Goal: Task Accomplishment & Management: Complete application form

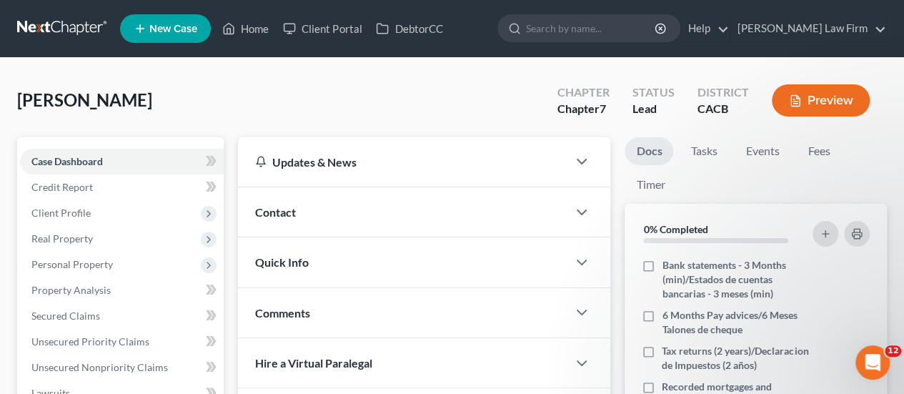
scroll to position [150, 0]
click at [47, 26] on link at bounding box center [62, 29] width 91 height 26
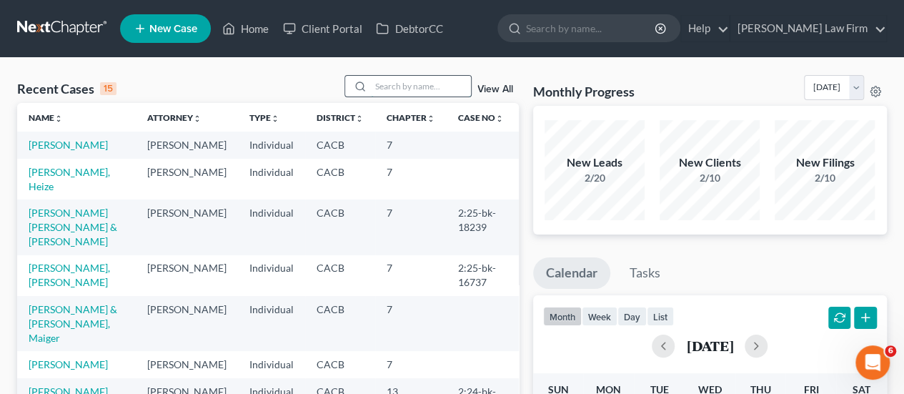
click at [416, 86] on input "search" at bounding box center [421, 86] width 100 height 21
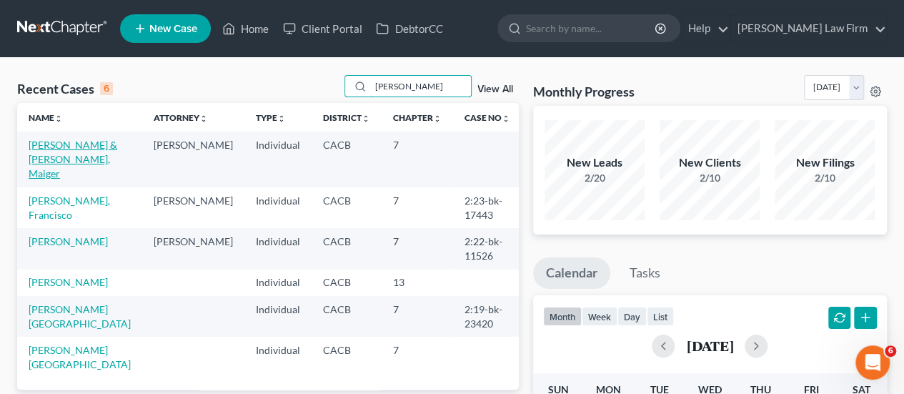
type input "[PERSON_NAME]"
click at [91, 159] on link "[PERSON_NAME] & [PERSON_NAME], Maiger" at bounding box center [73, 159] width 89 height 41
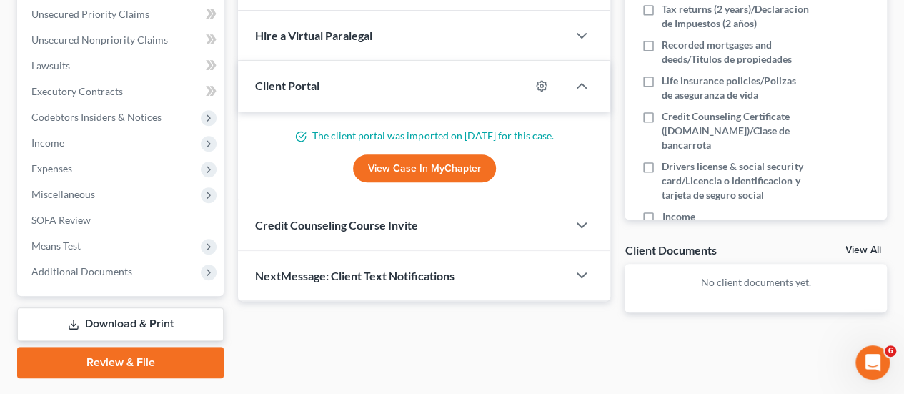
scroll to position [364, 0]
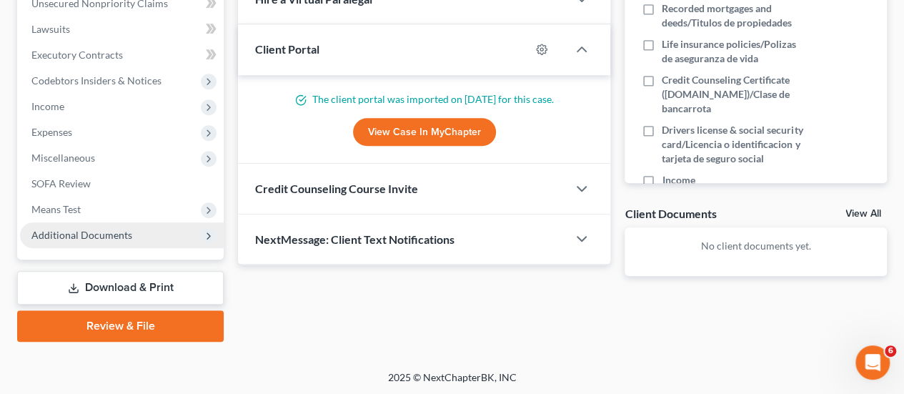
click at [130, 234] on span "Additional Documents" at bounding box center [122, 235] width 204 height 26
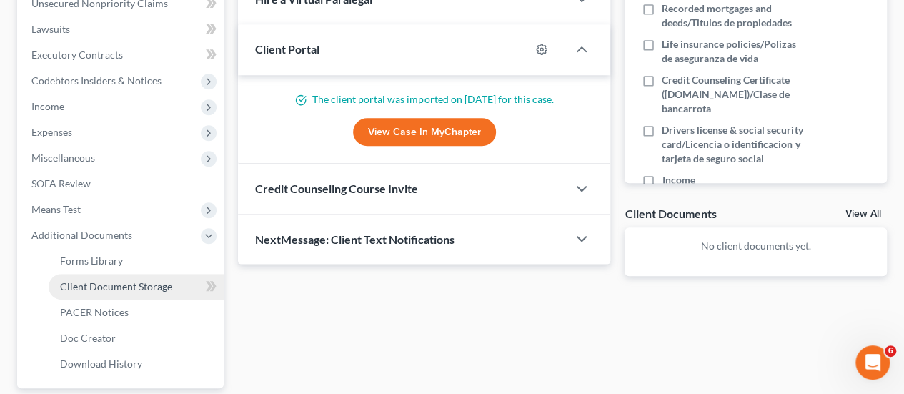
click at [138, 286] on span "Client Document Storage" at bounding box center [116, 286] width 112 height 12
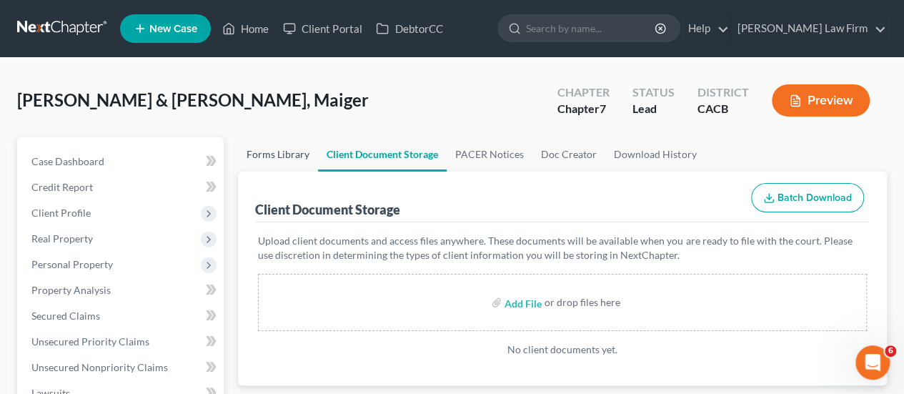
click at [279, 153] on link "Forms Library" at bounding box center [278, 154] width 80 height 34
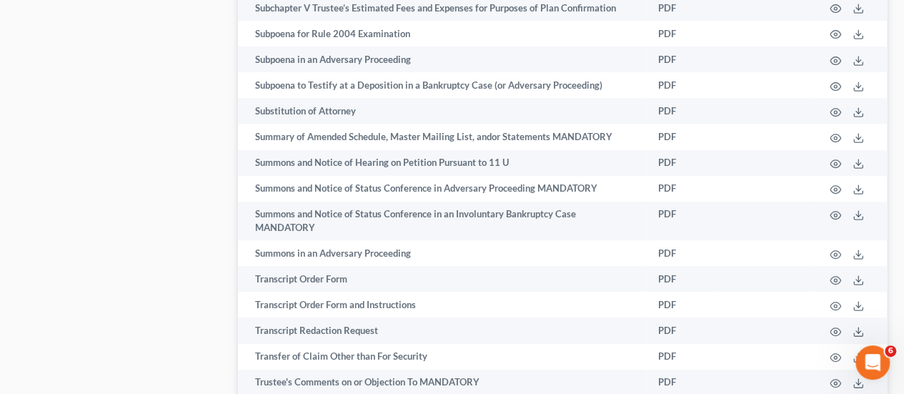
scroll to position [8646, 0]
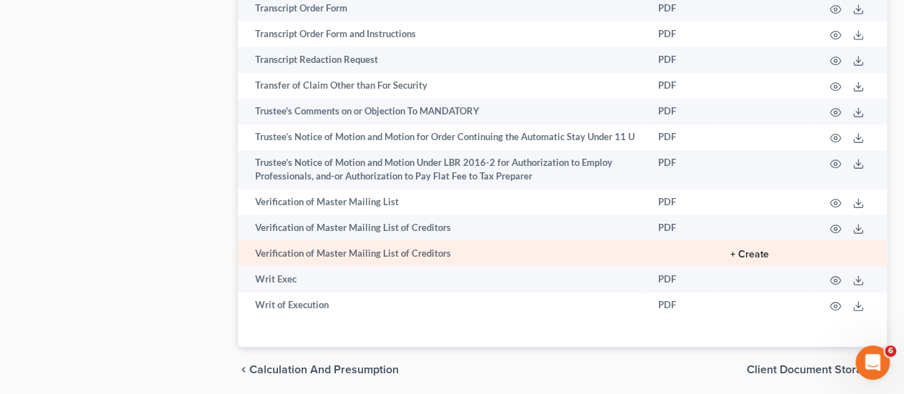
click at [752, 249] on button "+ Create" at bounding box center [749, 254] width 39 height 10
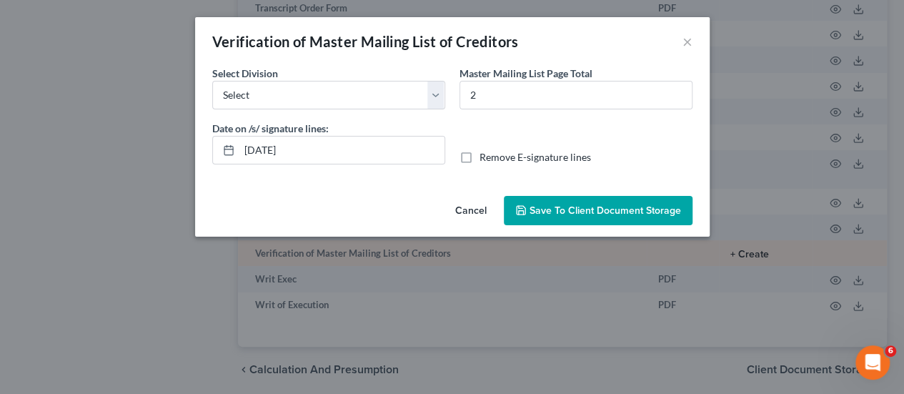
scroll to position [8593, 0]
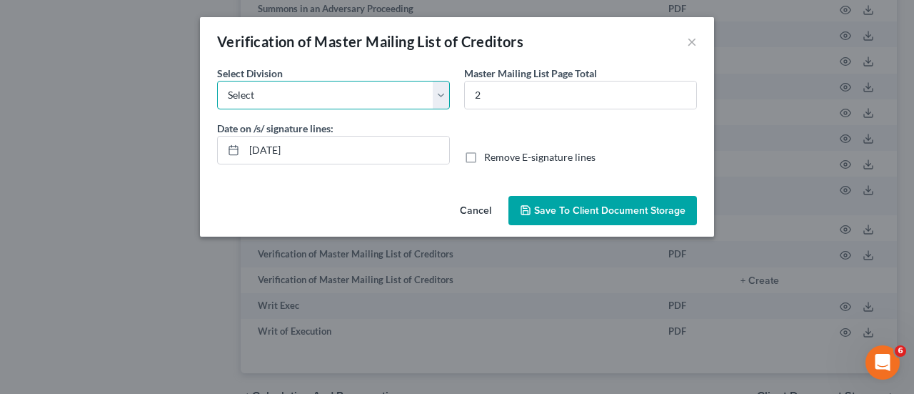
click at [361, 99] on select "Select [GEOGRAPHIC_DATA] [GEOGRAPHIC_DATA] [GEOGRAPHIC_DATA][PERSON_NAME] [GEOG…" at bounding box center [333, 95] width 233 height 29
select select "0"
click at [217, 81] on select "Select [GEOGRAPHIC_DATA] [GEOGRAPHIC_DATA] [GEOGRAPHIC_DATA][PERSON_NAME] [GEOG…" at bounding box center [333, 95] width 233 height 29
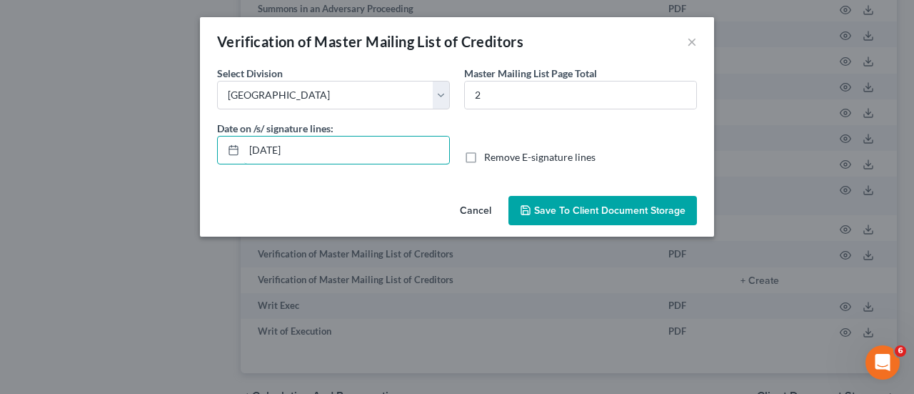
drag, startPoint x: 357, startPoint y: 148, endPoint x: 199, endPoint y: 158, distance: 158.2
click at [211, 161] on div "Date on /s/ signature lines: [DATE]" at bounding box center [333, 143] width 247 height 44
click at [549, 156] on span "Remove E-signature lines" at bounding box center [539, 157] width 111 height 12
click at [499, 156] on input "Remove E-signature lines" at bounding box center [494, 154] width 9 height 9
checkbox input "true"
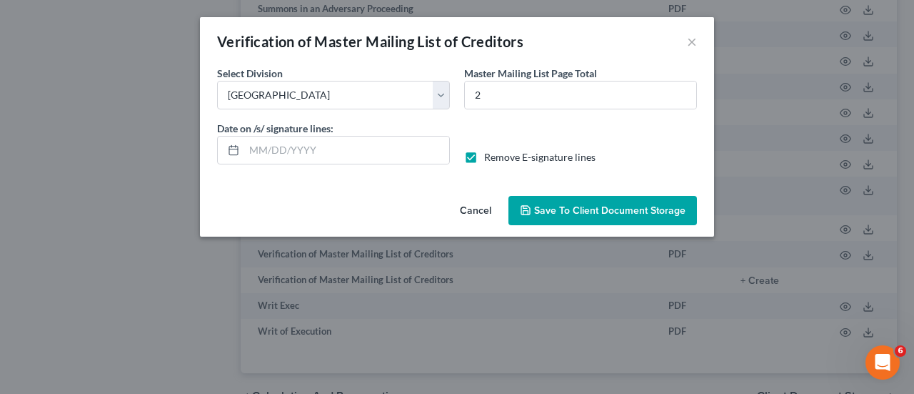
click at [588, 214] on span "Save to Client Document Storage" at bounding box center [609, 210] width 151 height 12
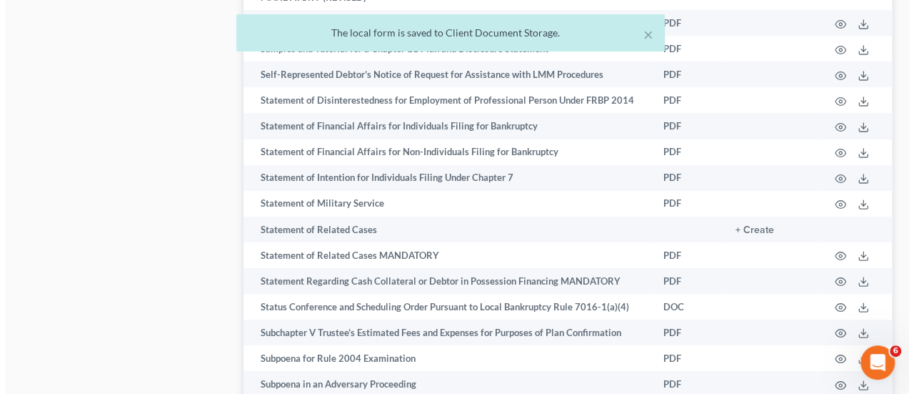
scroll to position [8022, 0]
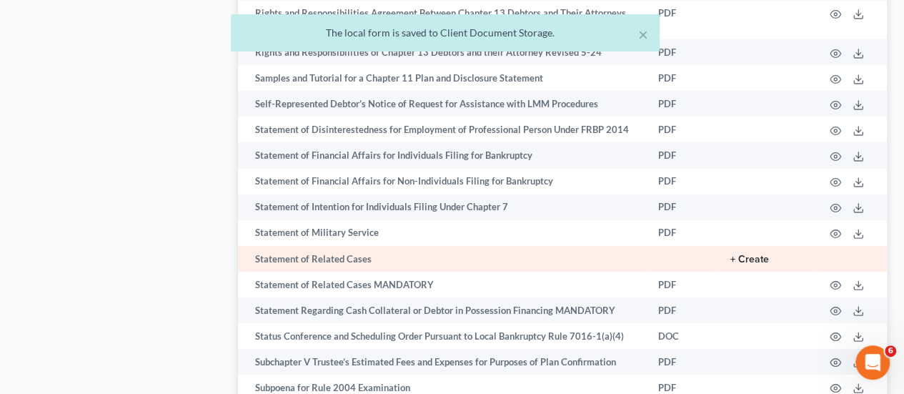
click at [751, 254] on button "+ Create" at bounding box center [749, 259] width 39 height 10
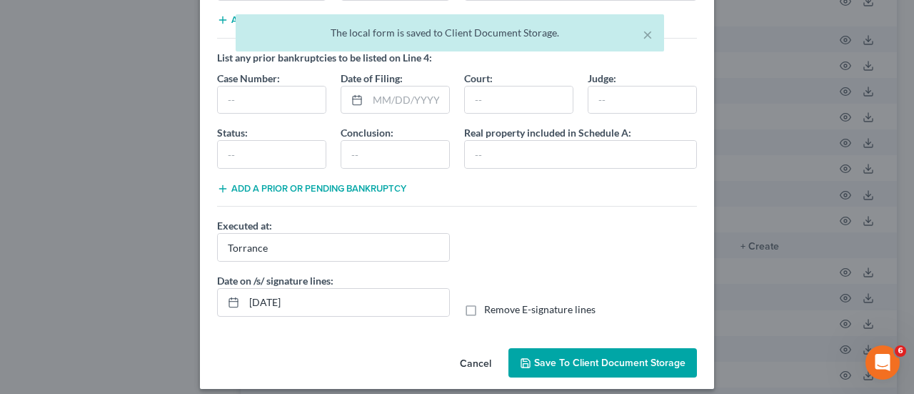
scroll to position [527, 0]
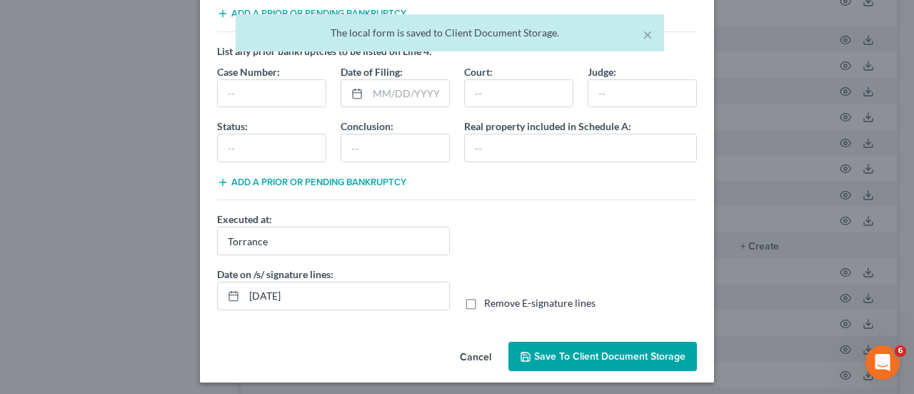
click at [310, 305] on div "Date on /s/ signature lines: [DATE] Remove E-signature lines" at bounding box center [457, 293] width 494 height 55
drag, startPoint x: 330, startPoint y: 284, endPoint x: 109, endPoint y: 301, distance: 222.1
click at [116, 301] on div "Statement of Related Cases × List any prior bankruptcies to be listed on Line 1…" at bounding box center [457, 197] width 914 height 394
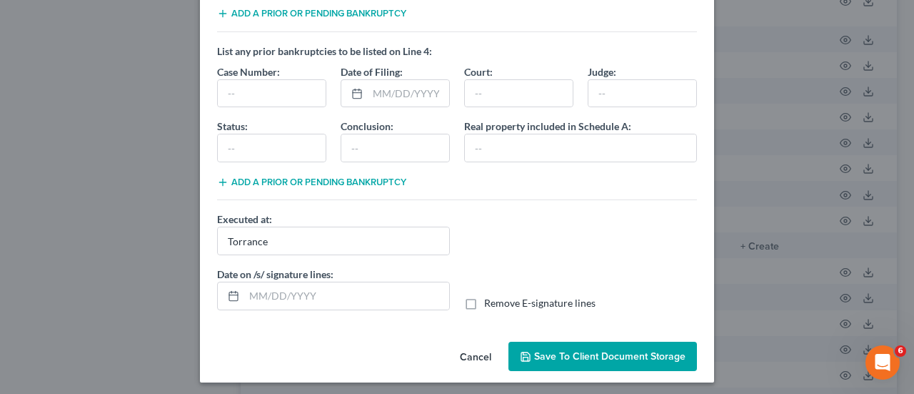
click at [526, 296] on span "Remove E-signature lines" at bounding box center [539, 302] width 111 height 12
click at [499, 296] on input "Remove E-signature lines" at bounding box center [494, 300] width 9 height 9
checkbox input "true"
click at [546, 352] on span "Save to Client Document Storage" at bounding box center [609, 356] width 151 height 12
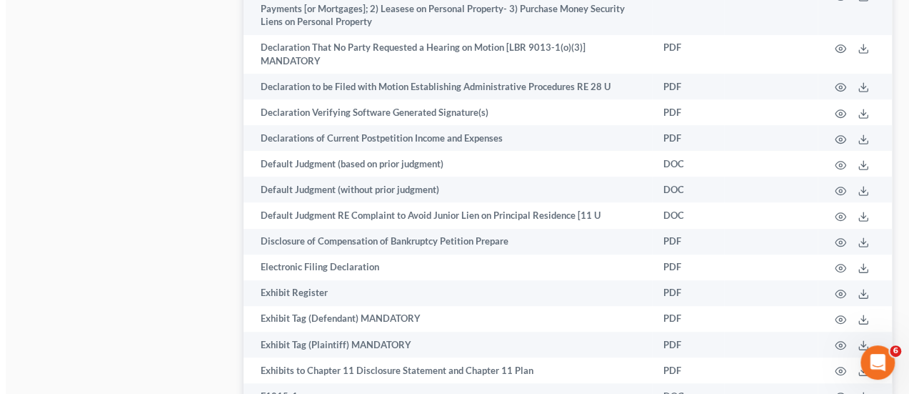
scroll to position [2665, 0]
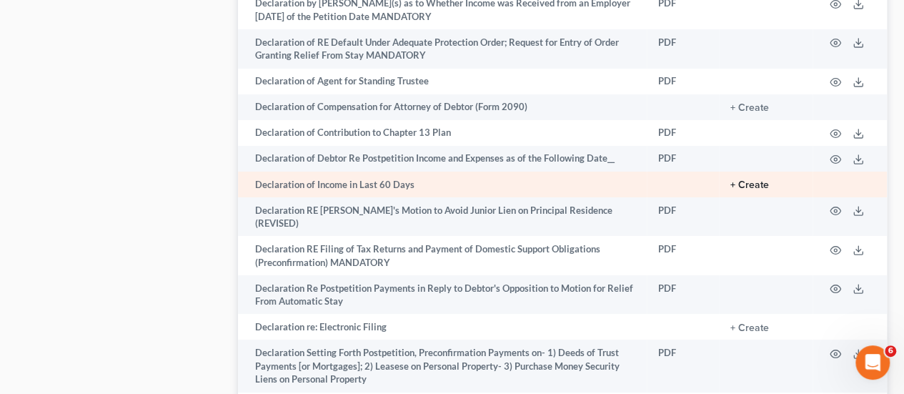
click at [758, 180] on button "+ Create" at bounding box center [749, 185] width 39 height 10
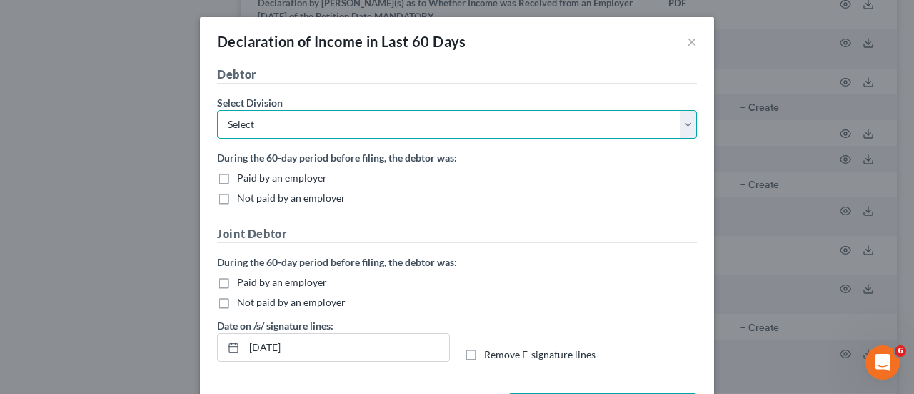
click at [381, 122] on select "Select [GEOGRAPHIC_DATA] [GEOGRAPHIC_DATA] [GEOGRAPHIC_DATA][PERSON_NAME] [GEOG…" at bounding box center [457, 124] width 480 height 29
select select "0"
click at [217, 110] on select "Select [GEOGRAPHIC_DATA] [GEOGRAPHIC_DATA] [GEOGRAPHIC_DATA][PERSON_NAME] [GEOG…" at bounding box center [457, 124] width 480 height 29
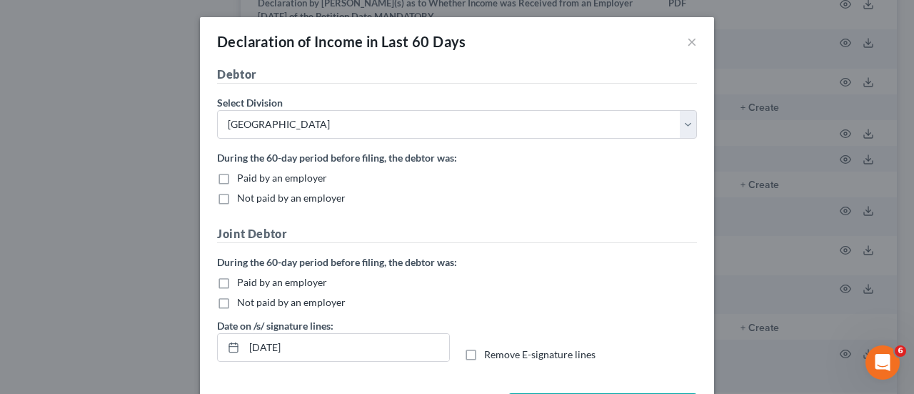
click at [271, 201] on span "Not paid by an employer" at bounding box center [291, 197] width 109 height 12
click at [252, 200] on input "Not paid by an employer" at bounding box center [247, 195] width 9 height 9
checkbox input "true"
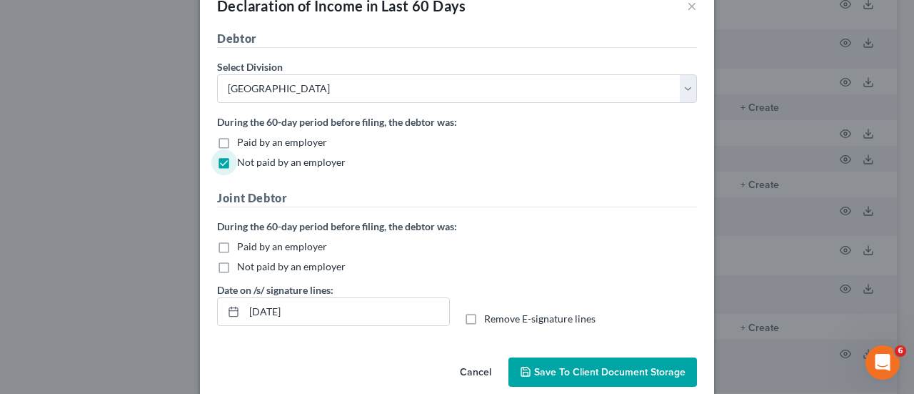
scroll to position [56, 0]
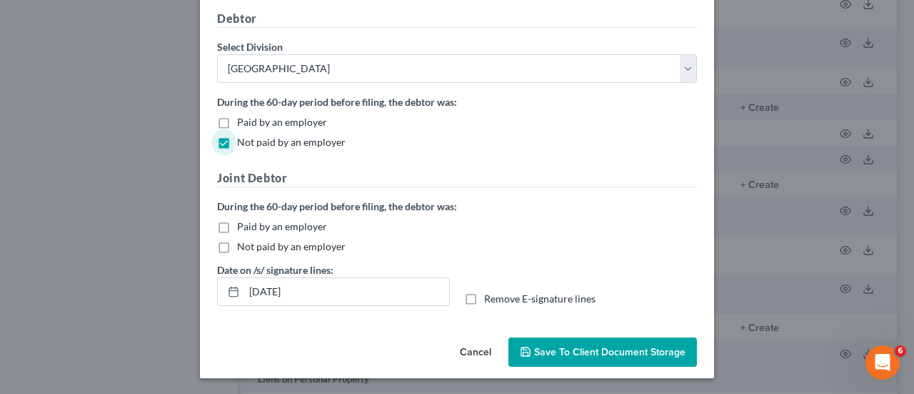
click at [261, 244] on span "Not paid by an employer" at bounding box center [291, 246] width 109 height 12
click at [252, 244] on input "Not paid by an employer" at bounding box center [247, 243] width 9 height 9
checkbox input "true"
click at [484, 298] on label "Remove E-signature lines" at bounding box center [539, 298] width 111 height 14
click at [490, 298] on input "Remove E-signature lines" at bounding box center [494, 295] width 9 height 9
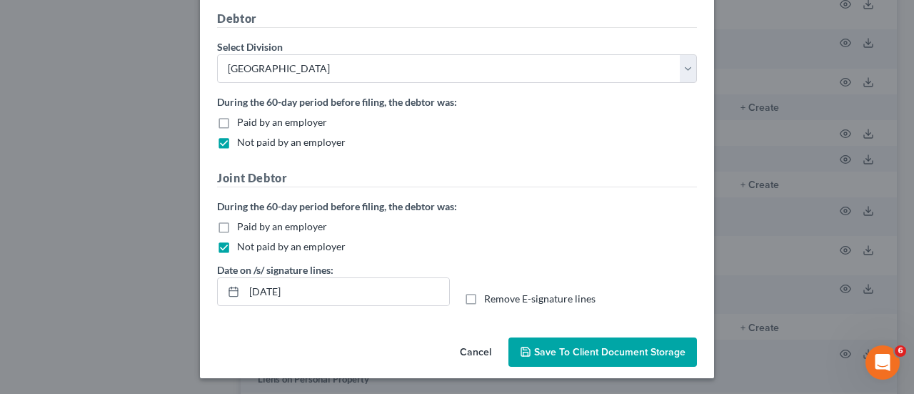
checkbox input "true"
drag, startPoint x: 411, startPoint y: 287, endPoint x: 129, endPoint y: 311, distance: 283.2
click at [133, 314] on div "Declaration of Income in Last 60 Days × No additional information is needed to …" at bounding box center [457, 197] width 914 height 394
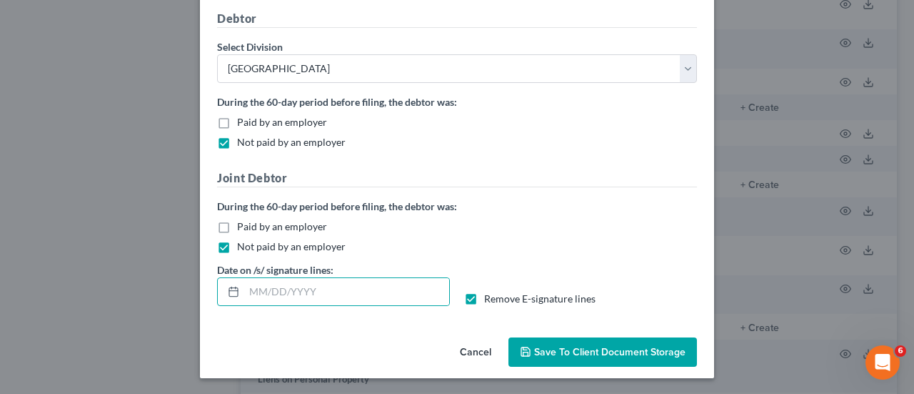
click at [601, 346] on span "Save to Client Document Storage" at bounding box center [609, 352] width 151 height 12
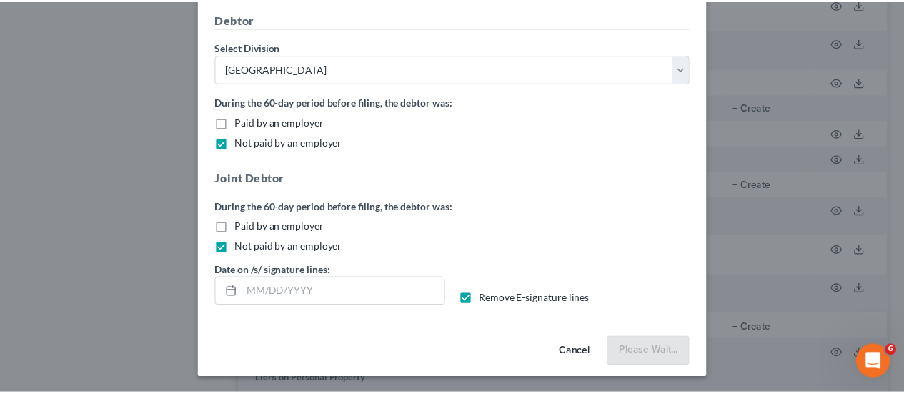
scroll to position [55, 0]
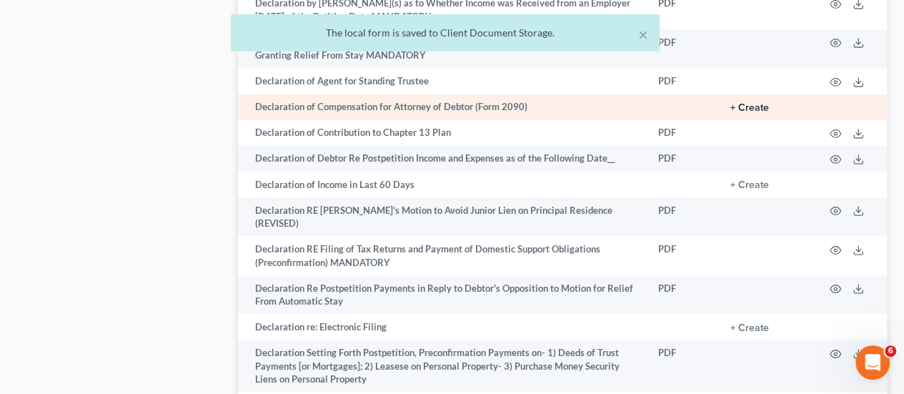
click at [761, 103] on button "+ Create" at bounding box center [749, 108] width 39 height 10
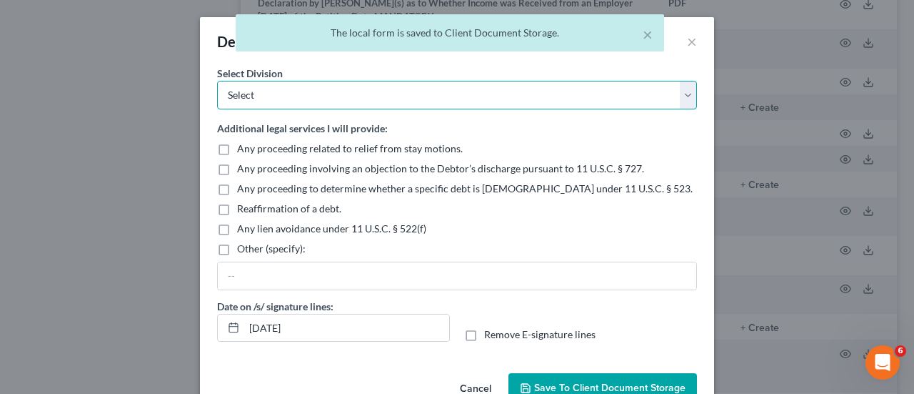
click at [262, 105] on select "Select [GEOGRAPHIC_DATA] [GEOGRAPHIC_DATA] [GEOGRAPHIC_DATA][PERSON_NAME] [GEOG…" at bounding box center [457, 95] width 480 height 29
select select "0"
click at [217, 81] on select "Select [GEOGRAPHIC_DATA] [GEOGRAPHIC_DATA] [GEOGRAPHIC_DATA][PERSON_NAME] [GEOG…" at bounding box center [457, 95] width 480 height 29
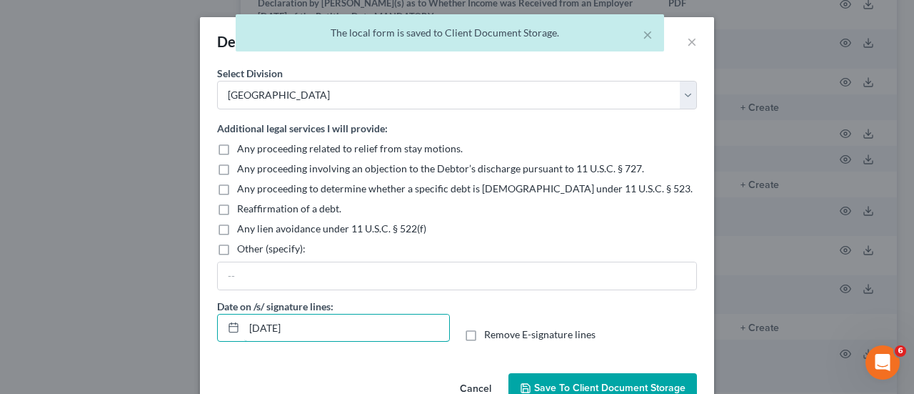
drag, startPoint x: 275, startPoint y: 326, endPoint x: 182, endPoint y: 316, distance: 93.4
click at [200, 326] on div "No additional information is needed to generate this form. Select Division Sele…" at bounding box center [457, 216] width 514 height 301
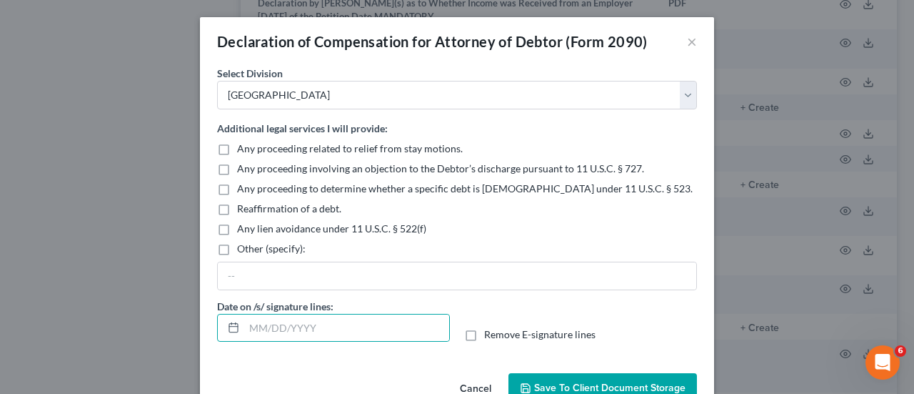
click at [506, 335] on span "Remove E-signature lines" at bounding box center [539, 334] width 111 height 12
click at [499, 335] on input "Remove E-signature lines" at bounding box center [494, 331] width 9 height 9
checkbox input "true"
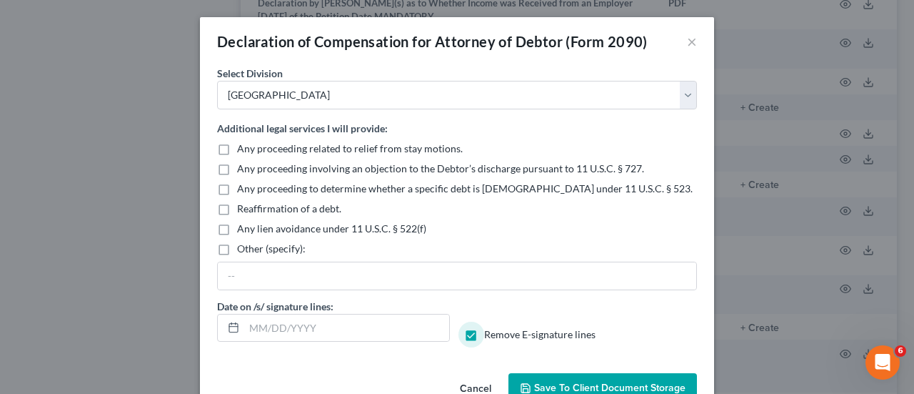
click at [574, 381] on span "Save to Client Document Storage" at bounding box center [609, 387] width 151 height 12
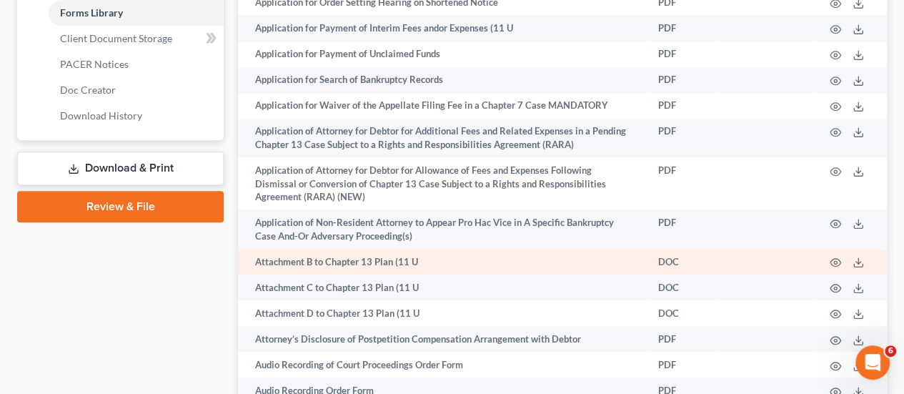
scroll to position [522, 0]
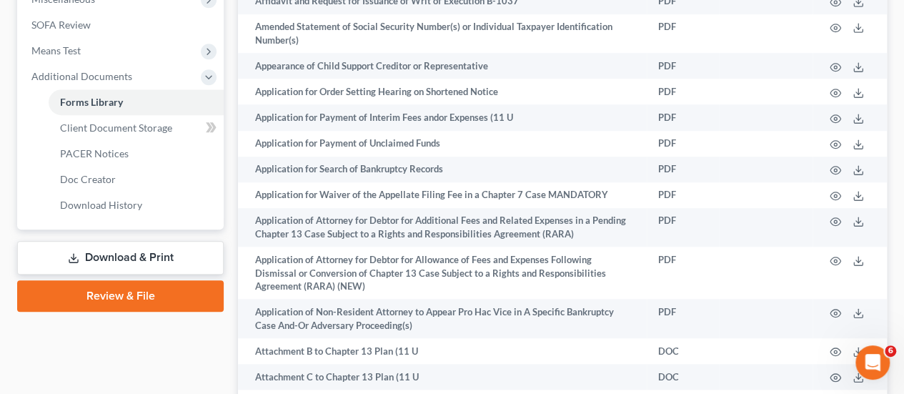
click at [143, 251] on link "Download & Print" at bounding box center [120, 258] width 206 height 34
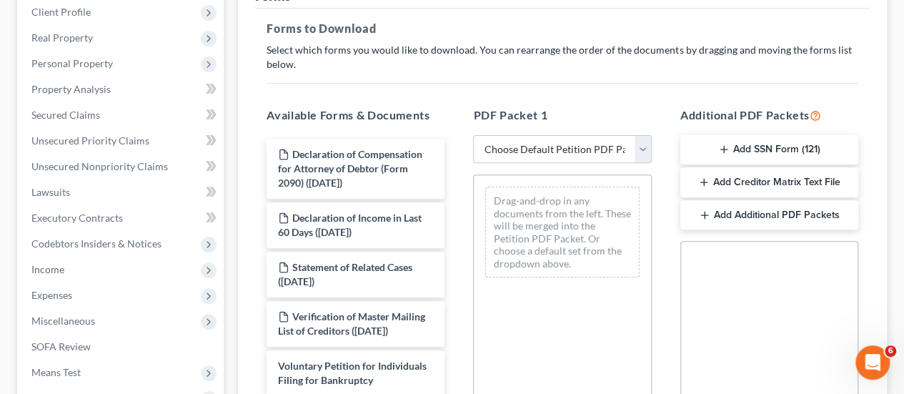
scroll to position [286, 0]
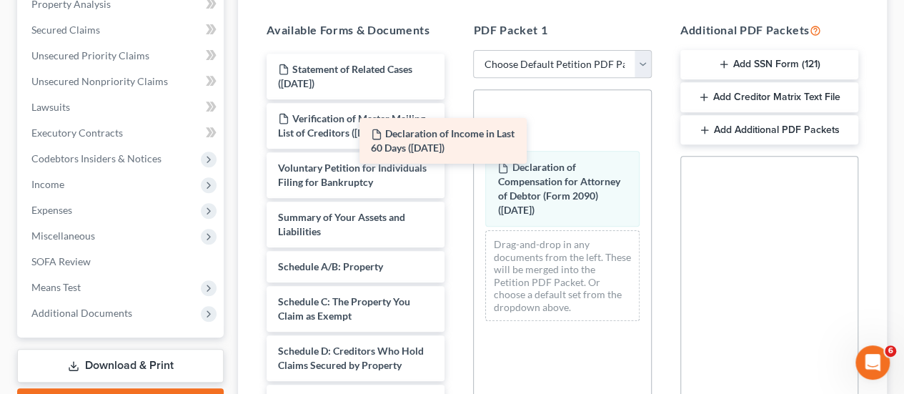
drag, startPoint x: 376, startPoint y: 71, endPoint x: 598, endPoint y: 215, distance: 264.9
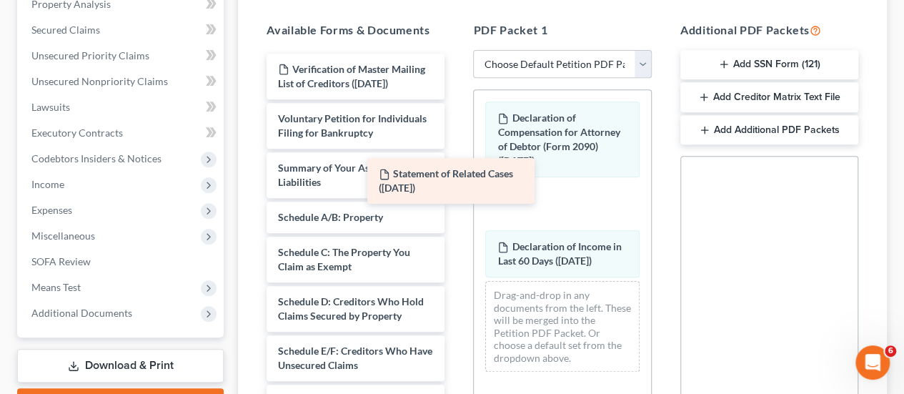
drag, startPoint x: 400, startPoint y: 79, endPoint x: 536, endPoint y: 227, distance: 200.7
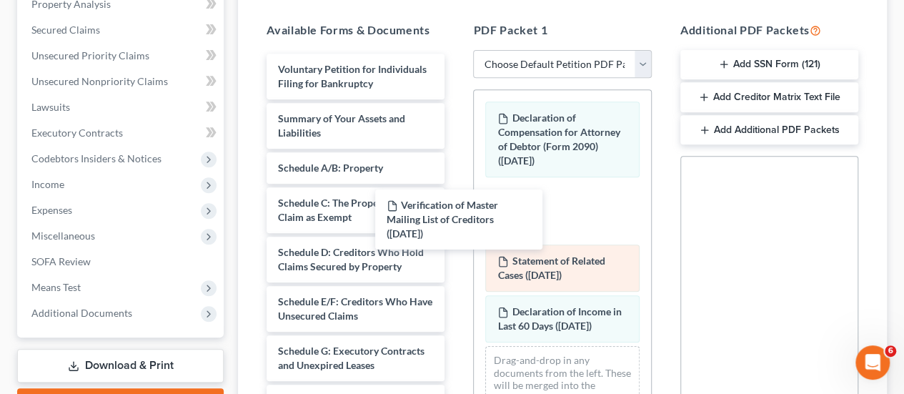
drag, startPoint x: 455, startPoint y: 154, endPoint x: 520, endPoint y: 264, distance: 127.8
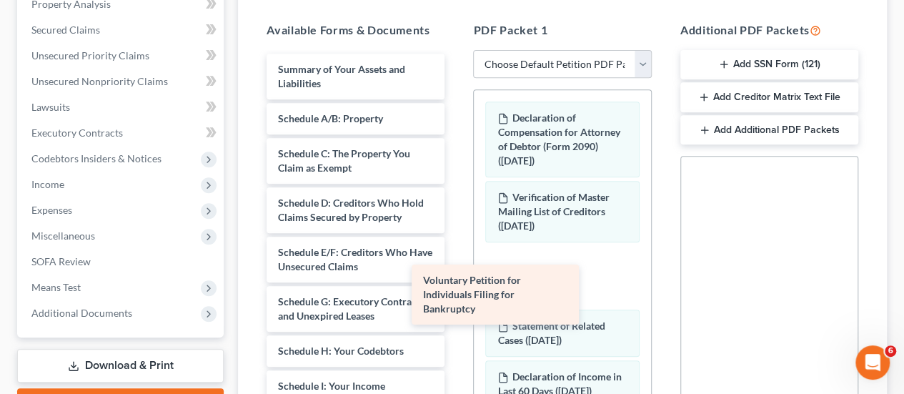
drag, startPoint x: 405, startPoint y: 89, endPoint x: 569, endPoint y: 310, distance: 275.1
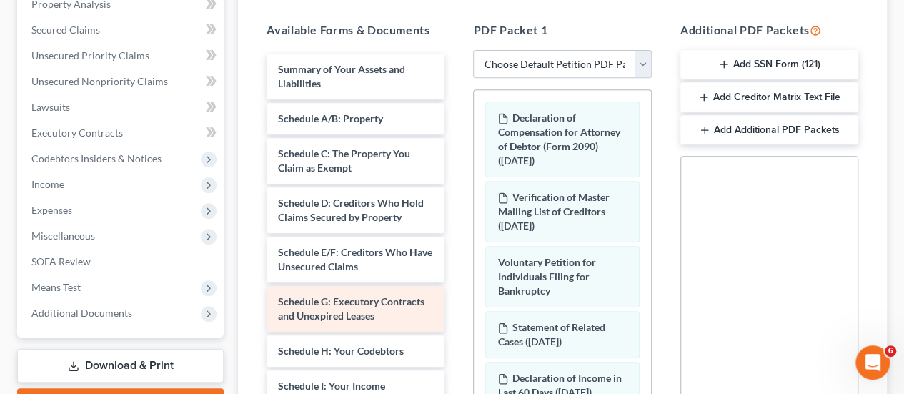
scroll to position [214, 0]
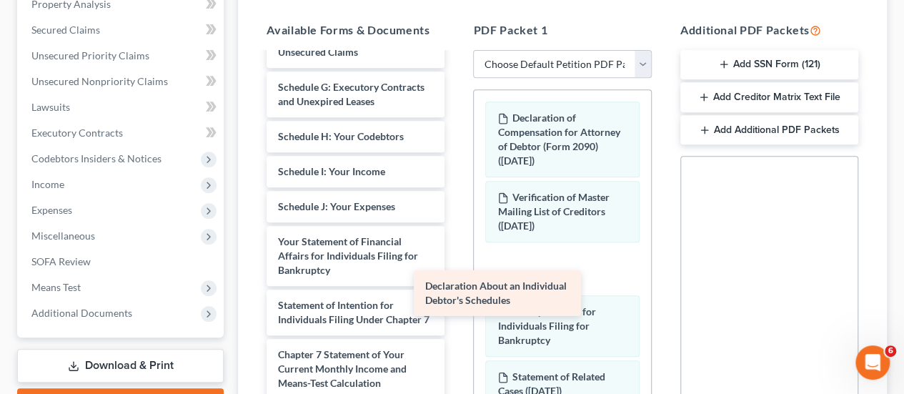
drag, startPoint x: 380, startPoint y: 258, endPoint x: 544, endPoint y: 291, distance: 166.8
click at [456, 291] on div "Declaration About an Individual Debtor's Schedules Summary of Your Assets and L…" at bounding box center [355, 210] width 201 height 742
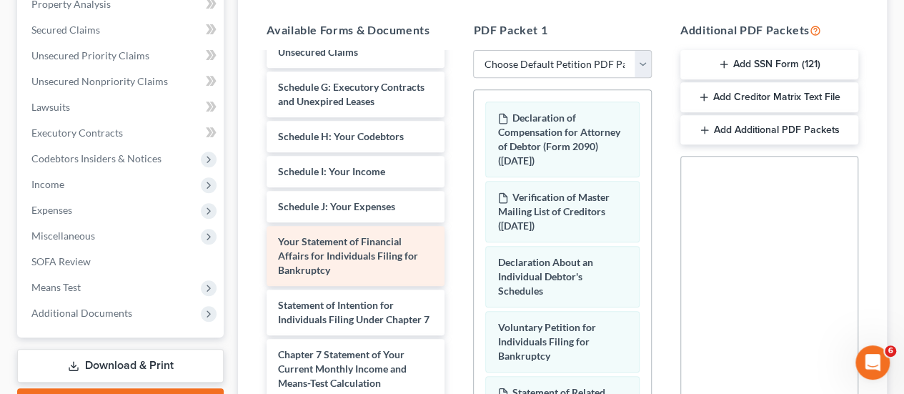
click at [456, 306] on div "Summary of Your Assets and Liabilities Schedule A/B: Property Schedule C: The P…" at bounding box center [355, 210] width 201 height 742
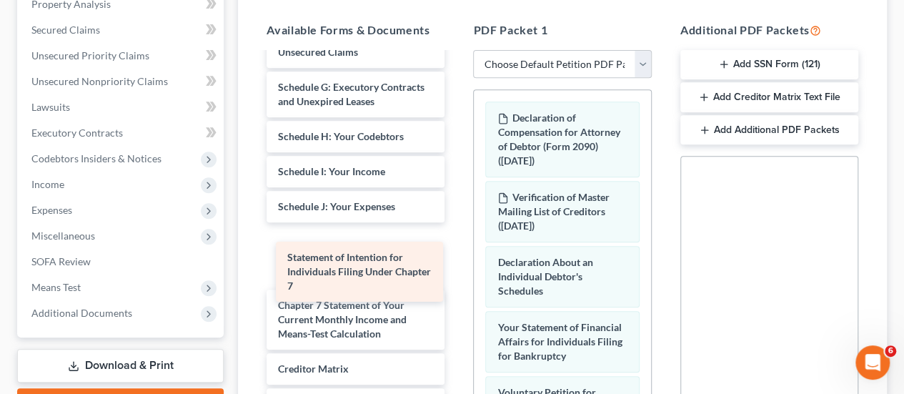
drag, startPoint x: 331, startPoint y: 262, endPoint x: 570, endPoint y: 306, distance: 243.3
click at [456, 306] on div "Statement of Intention for Individuals Filing Under Chapter 7 Summary of Your A…" at bounding box center [355, 185] width 201 height 693
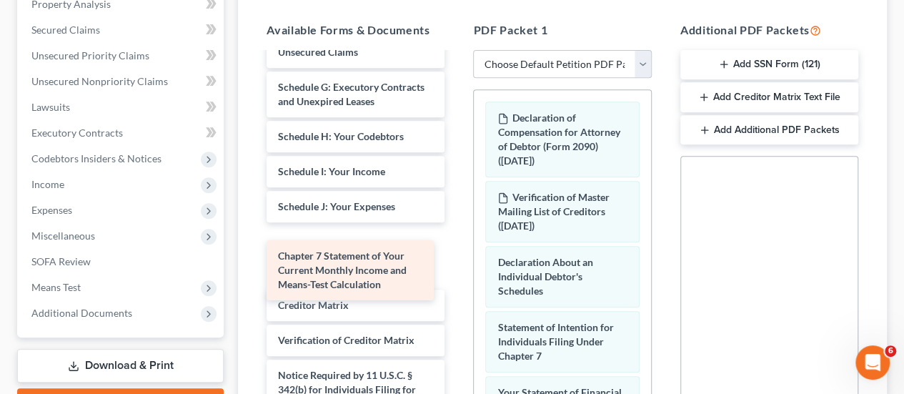
scroll to position [194, 0]
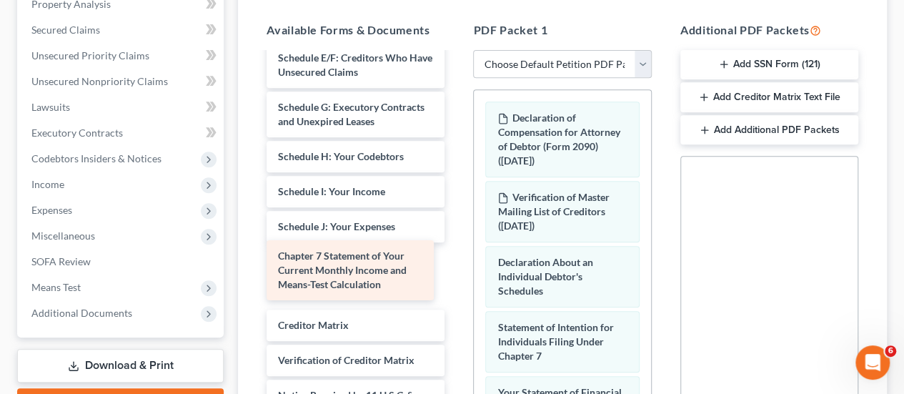
drag, startPoint x: 369, startPoint y: 263, endPoint x: 556, endPoint y: 335, distance: 200.6
click at [456, 334] on div "Chapter 7 Statement of Your Current Monthly Income and Means-Test Calculation S…" at bounding box center [355, 173] width 201 height 629
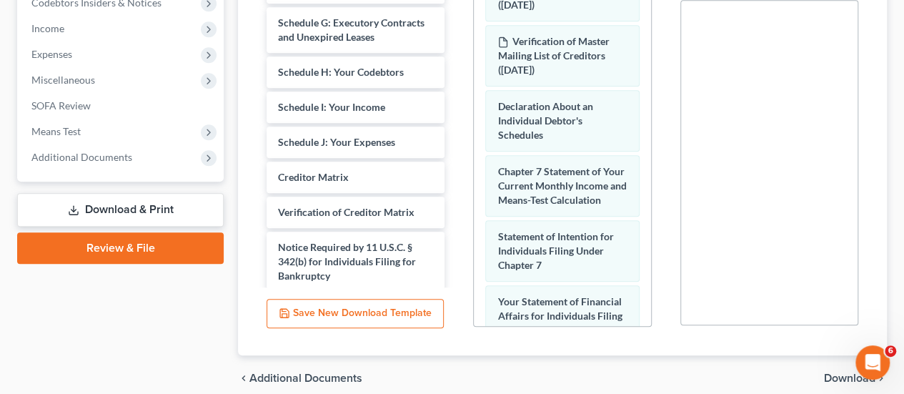
scroll to position [286, 0]
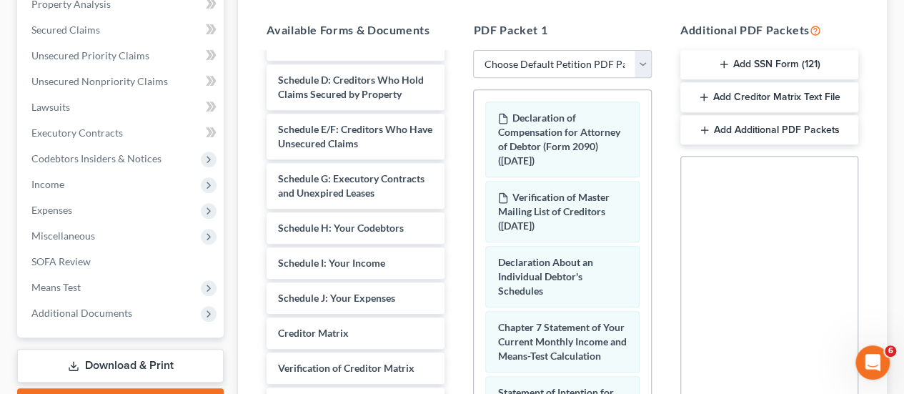
click at [801, 64] on button "Add SSN Form (121)" at bounding box center [769, 65] width 178 height 30
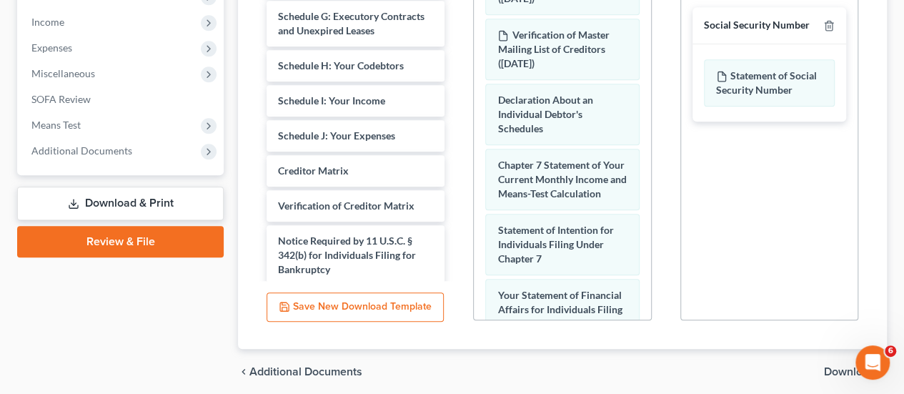
scroll to position [501, 0]
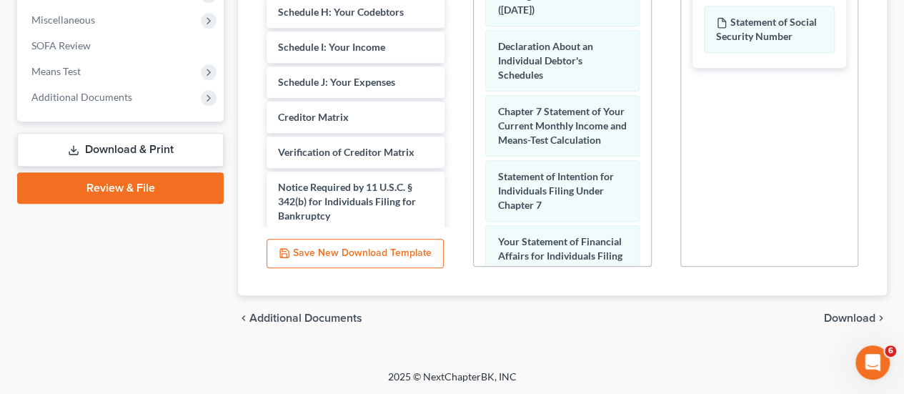
click at [844, 302] on div "chevron_left Additional Documents Download chevron_right" at bounding box center [562, 318] width 649 height 46
click at [846, 312] on span "Download" at bounding box center [849, 317] width 51 height 11
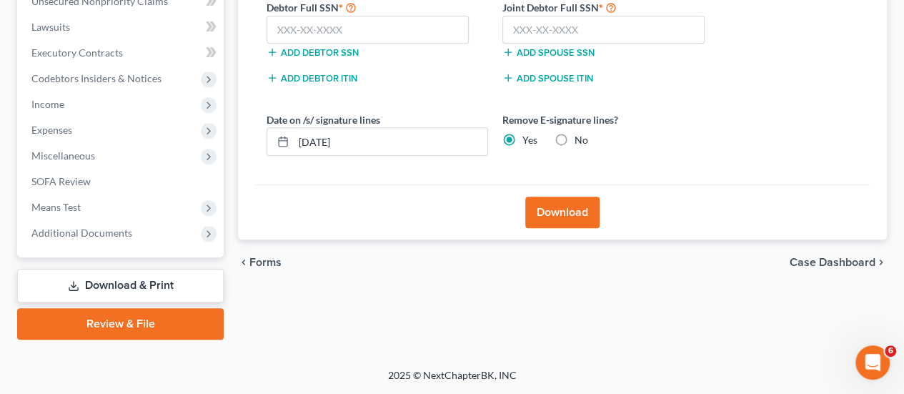
scroll to position [364, 0]
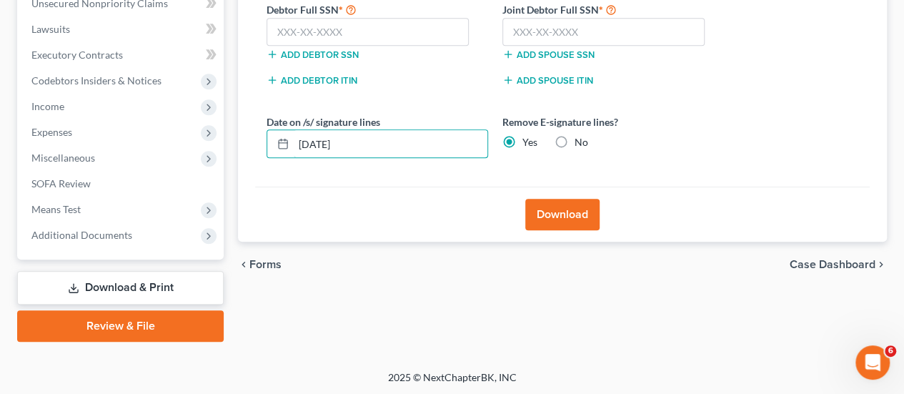
drag, startPoint x: 459, startPoint y: 139, endPoint x: 254, endPoint y: 159, distance: 205.9
click at [256, 160] on div "Effective [DATE] your court no longer accepts electronic signatures on the form…" at bounding box center [562, 16] width 614 height 341
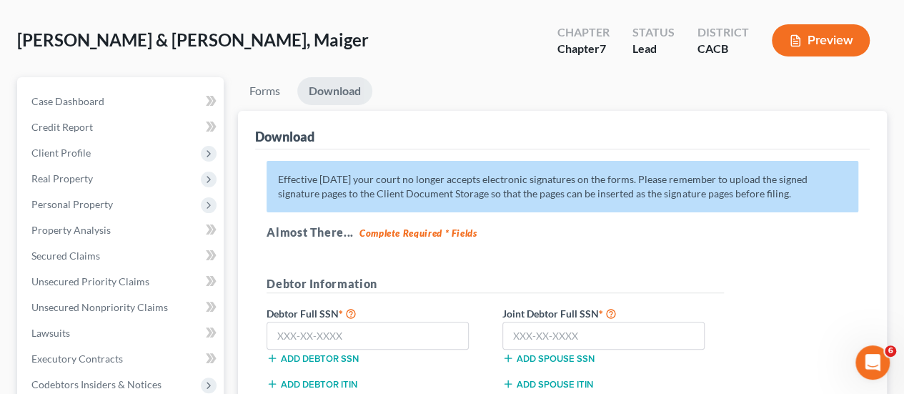
scroll to position [143, 0]
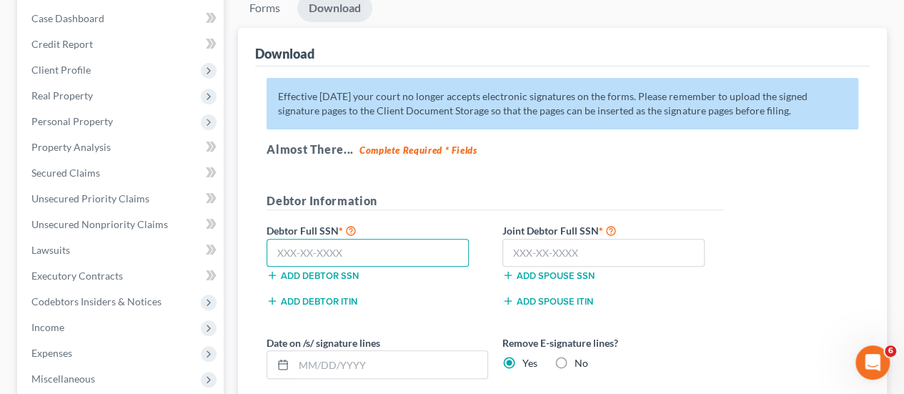
click at [326, 251] on input "text" at bounding box center [367, 253] width 202 height 29
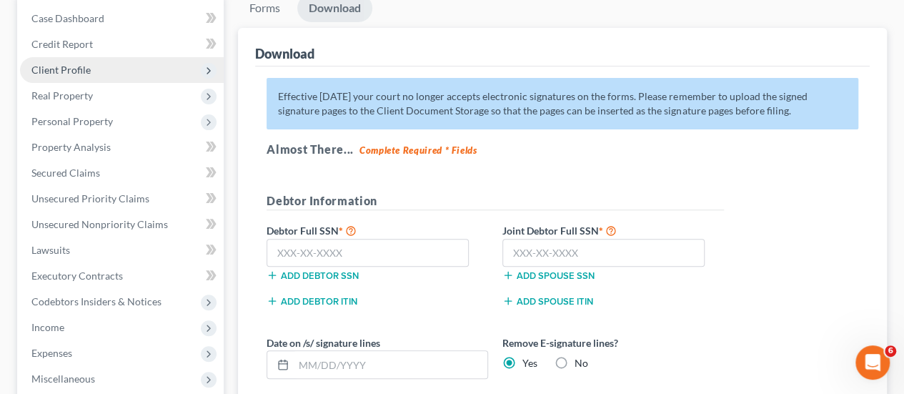
click at [80, 65] on span "Client Profile" at bounding box center [60, 70] width 59 height 12
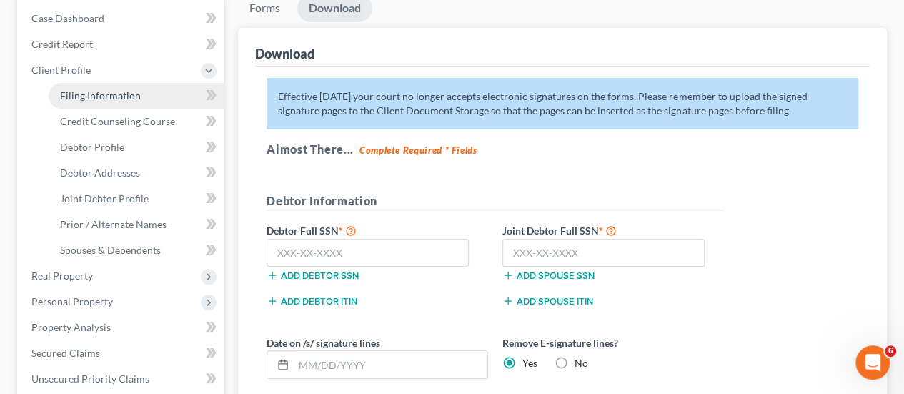
click at [110, 88] on link "Filing Information" at bounding box center [136, 96] width 175 height 26
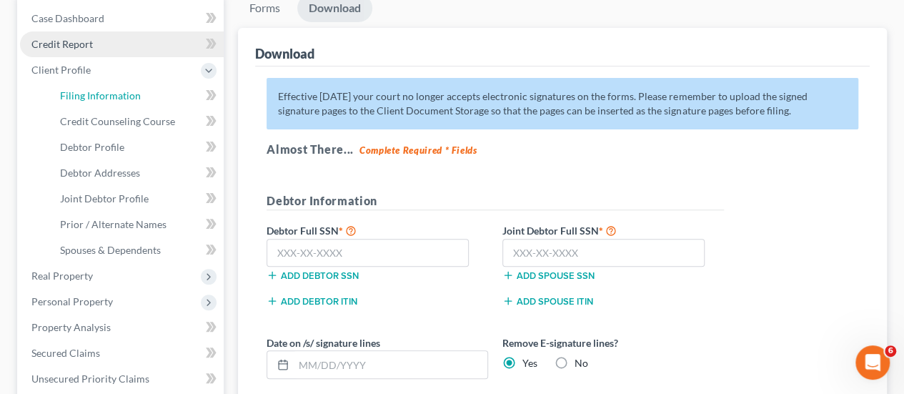
select select "1"
select select "0"
select select "4"
select select "0"
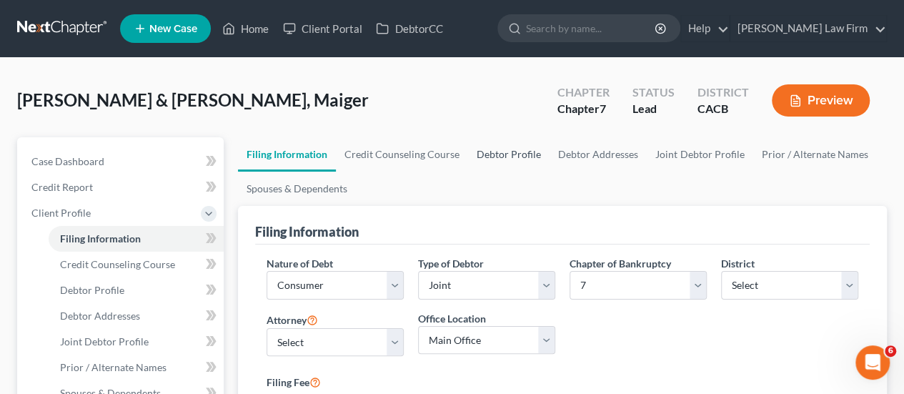
click at [527, 156] on link "Debtor Profile" at bounding box center [508, 154] width 81 height 34
select select "1"
select select "2"
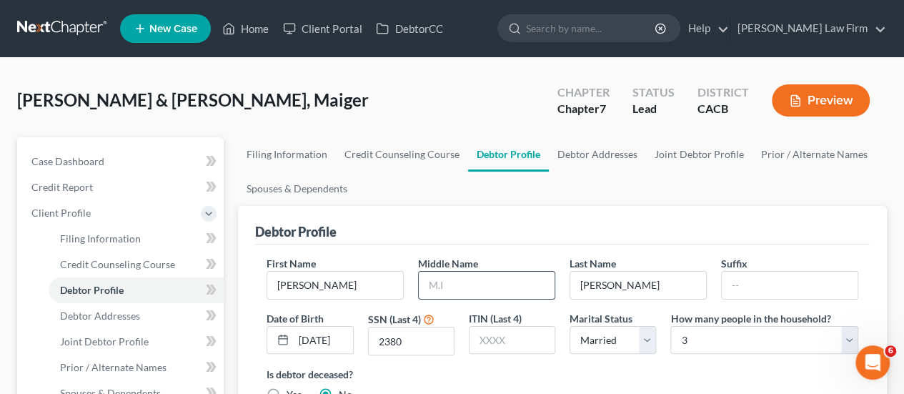
click at [476, 279] on input "text" at bounding box center [487, 284] width 136 height 27
type input "G"
click at [651, 284] on input "[PERSON_NAME]" at bounding box center [638, 284] width 136 height 27
click at [581, 289] on input "[PERSON_NAME]" at bounding box center [638, 284] width 136 height 27
click at [591, 284] on input "[PERSON_NAME]" at bounding box center [638, 284] width 136 height 27
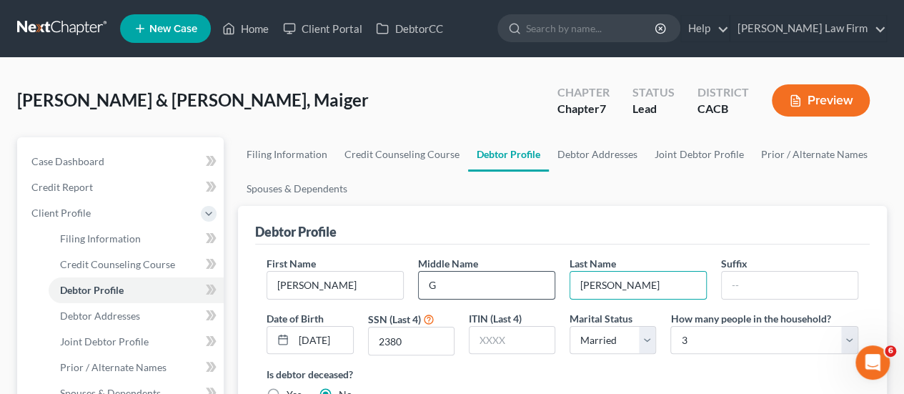
type input "[PERSON_NAME]"
click at [505, 279] on input "G" at bounding box center [487, 284] width 136 height 27
click at [583, 192] on ul "Filing Information Credit Counseling Course Debtor Profile Debtor Addresses Joi…" at bounding box center [562, 171] width 649 height 69
click at [609, 156] on link "Debtor Addresses" at bounding box center [597, 154] width 97 height 34
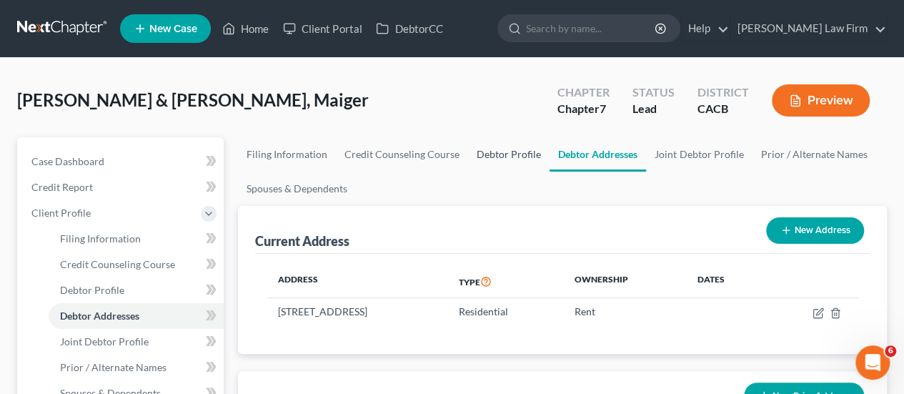
click at [506, 151] on link "Debtor Profile" at bounding box center [508, 154] width 81 height 34
select select "1"
select select "2"
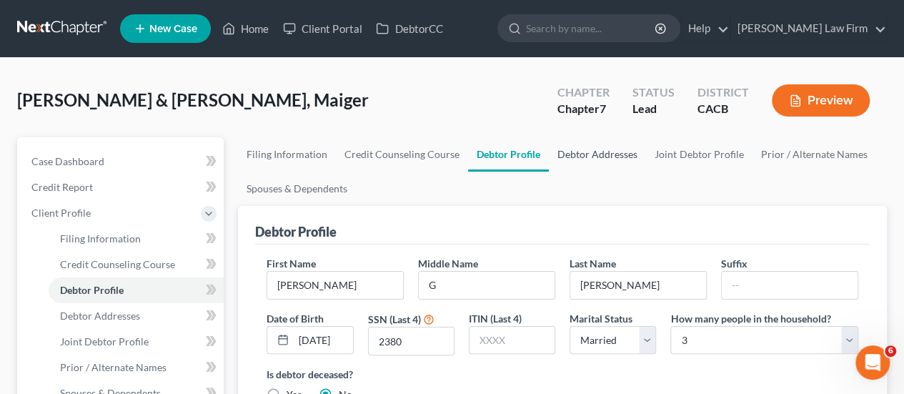
click at [611, 161] on link "Debtor Addresses" at bounding box center [597, 154] width 97 height 34
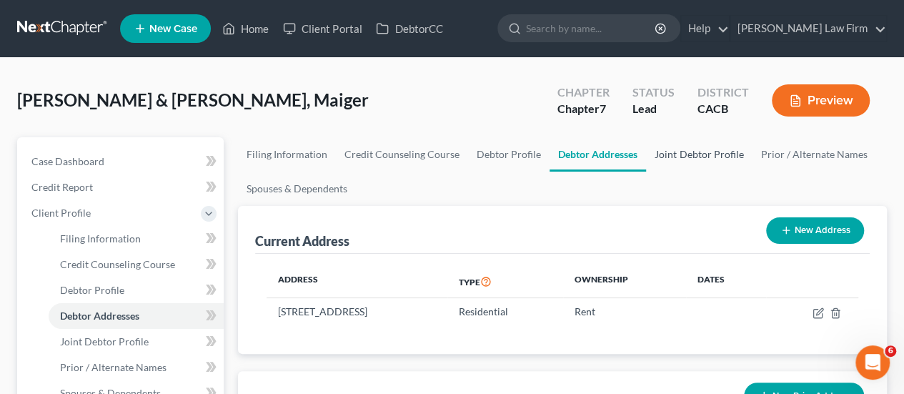
click at [684, 154] on link "Joint Debtor Profile" at bounding box center [699, 154] width 106 height 34
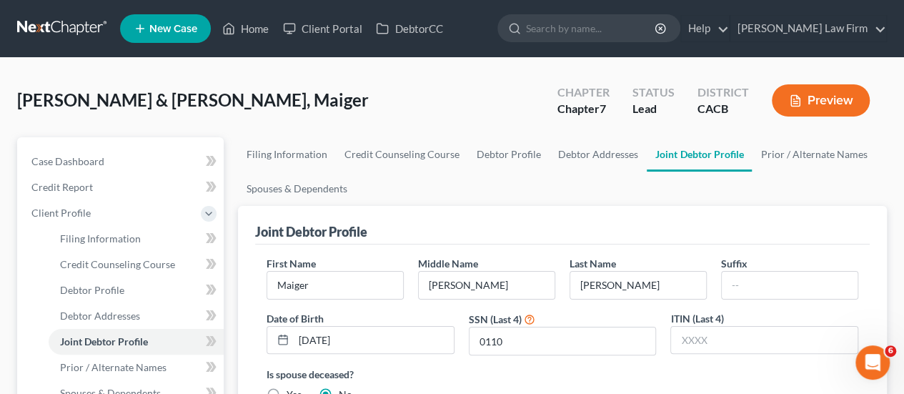
click at [571, 134] on div "[PERSON_NAME] & [PERSON_NAME], Maiger Upgraded Chapter Chapter 7 Status Lead Di…" at bounding box center [451, 106] width 869 height 62
click at [575, 156] on link "Debtor Addresses" at bounding box center [597, 154] width 97 height 34
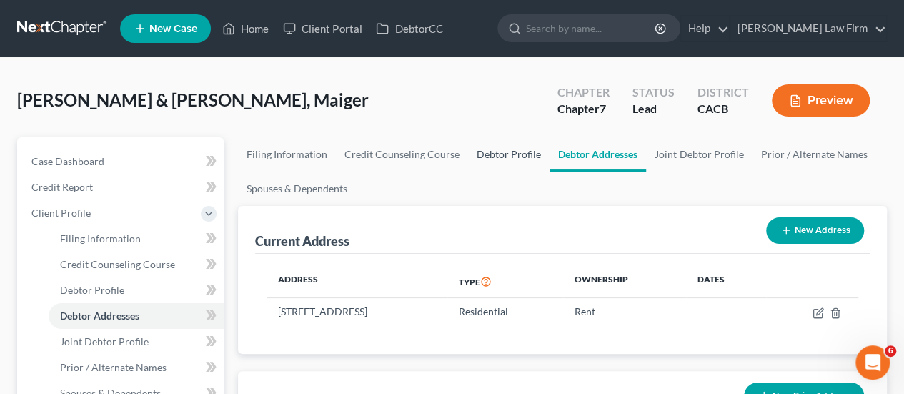
click at [496, 162] on link "Debtor Profile" at bounding box center [508, 154] width 81 height 34
select select "1"
select select "2"
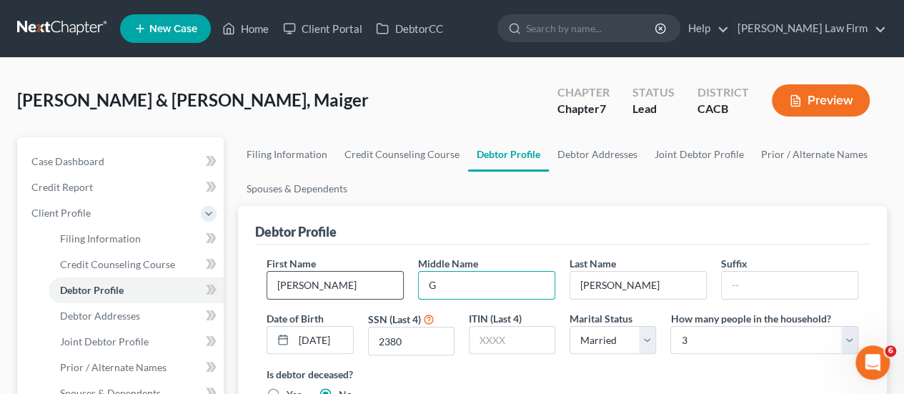
drag, startPoint x: 482, startPoint y: 289, endPoint x: 371, endPoint y: 288, distance: 110.7
click at [385, 293] on div "First Name [PERSON_NAME] Middle Name G Last Name [PERSON_NAME] Date of Birth [D…" at bounding box center [562, 311] width 606 height 111
click at [714, 217] on div "Debtor Profile" at bounding box center [562, 225] width 614 height 39
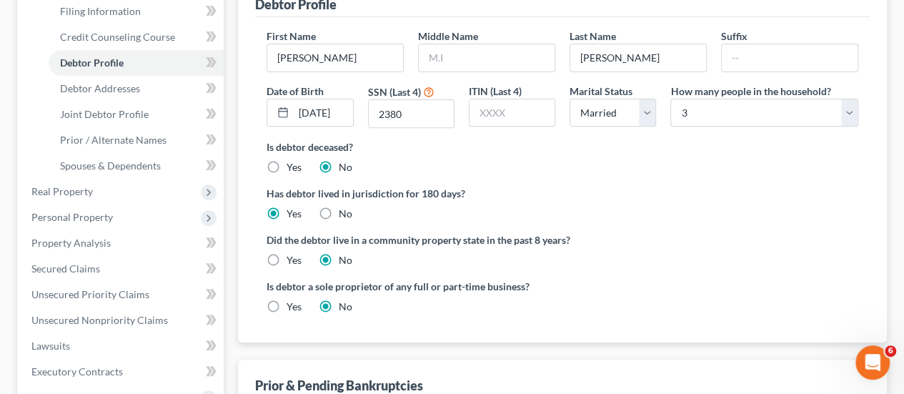
scroll to position [544, 0]
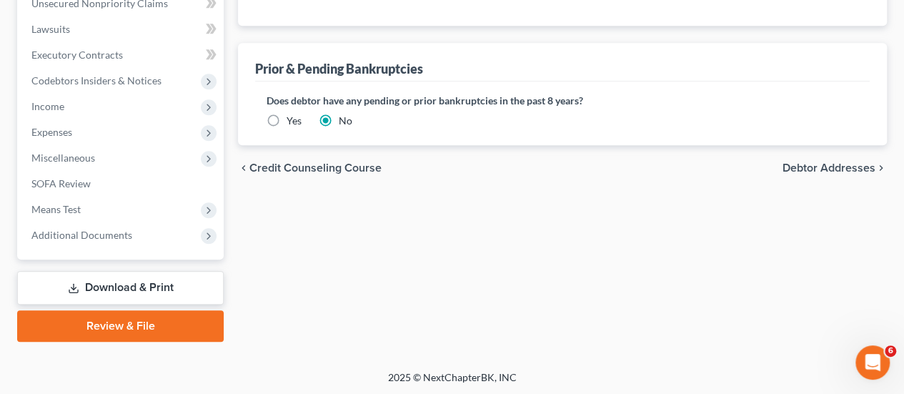
click at [147, 281] on link "Download & Print" at bounding box center [120, 288] width 206 height 34
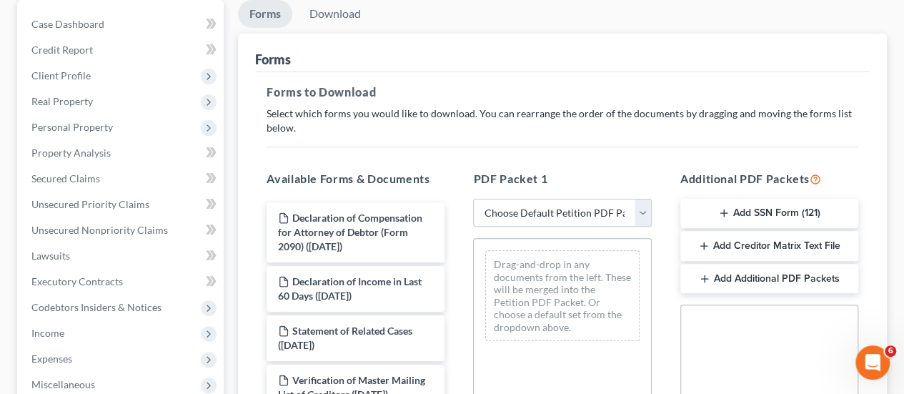
scroll to position [143, 0]
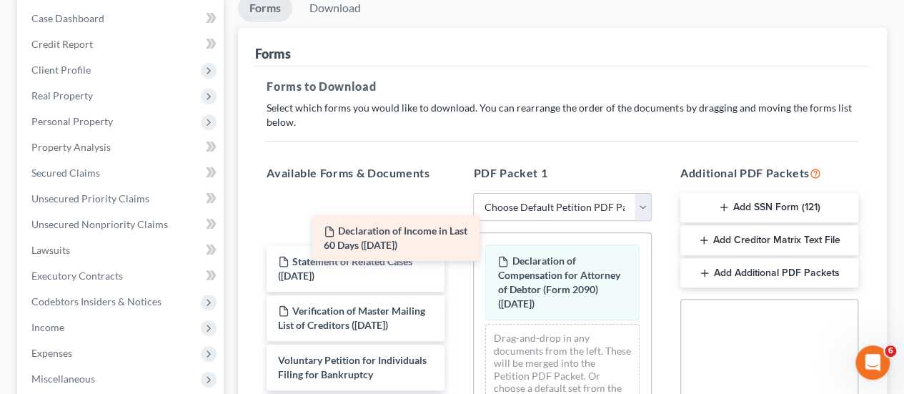
drag, startPoint x: 364, startPoint y: 199, endPoint x: 546, endPoint y: 269, distance: 194.7
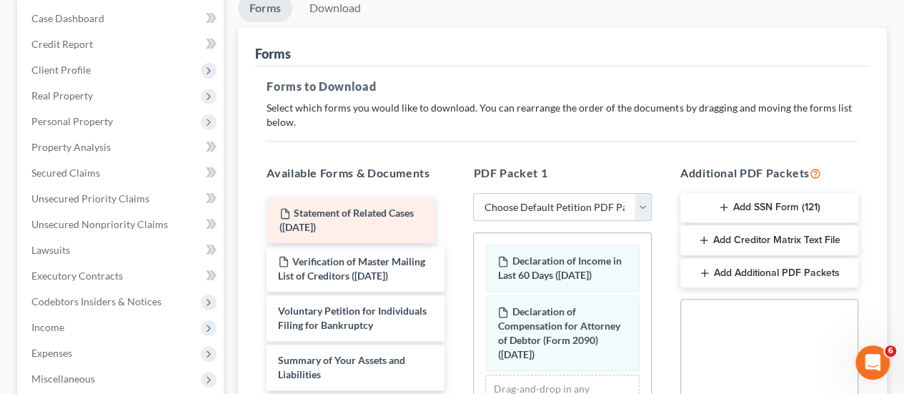
drag, startPoint x: 371, startPoint y: 204, endPoint x: 527, endPoint y: 281, distance: 173.8
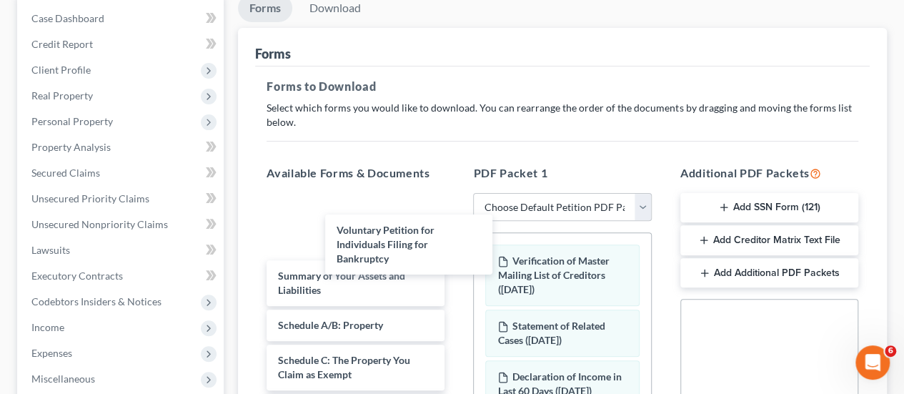
drag, startPoint x: 374, startPoint y: 222, endPoint x: 631, endPoint y: 281, distance: 263.7
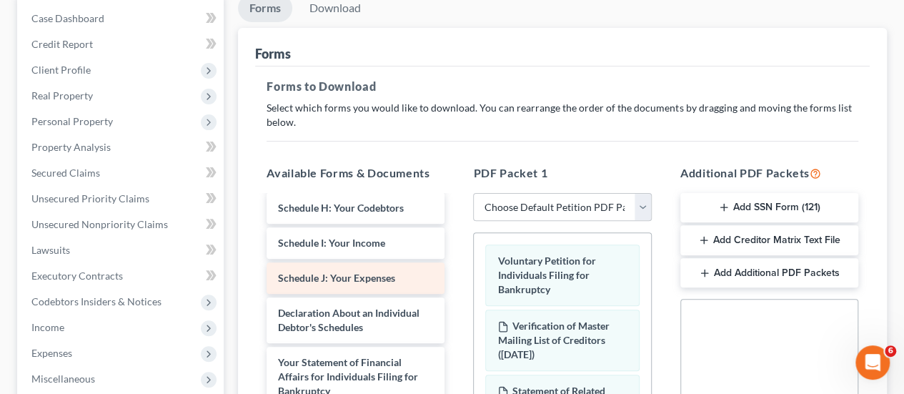
scroll to position [357, 0]
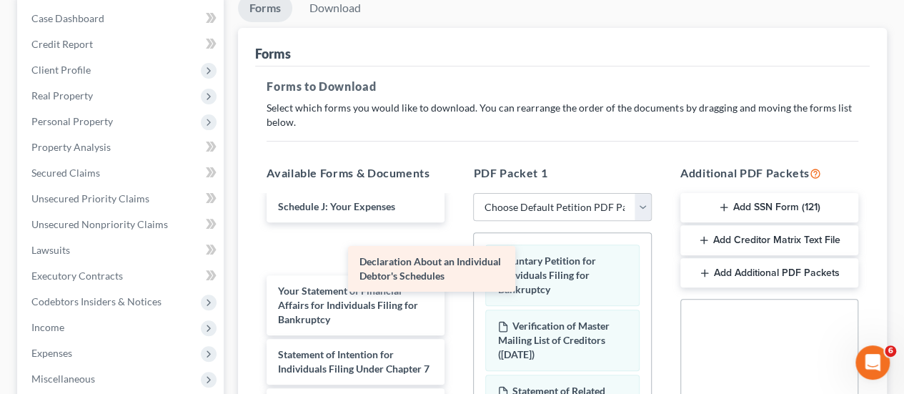
drag, startPoint x: 349, startPoint y: 272, endPoint x: 576, endPoint y: 314, distance: 230.9
click at [456, 312] on div "Declaration About an Individual Debtor's Schedules Summary of Your Assets and L…" at bounding box center [355, 234] width 201 height 791
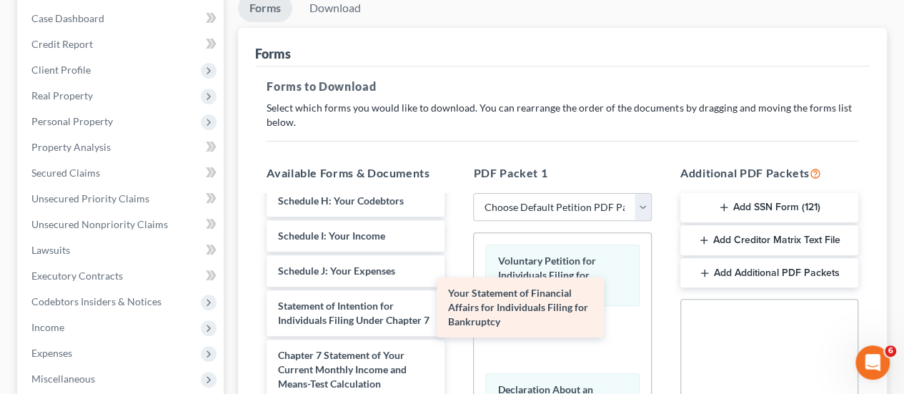
scroll to position [321, 0]
drag, startPoint x: 361, startPoint y: 261, endPoint x: 534, endPoint y: 301, distance: 176.7
click at [456, 301] on div "Your Statement of Financial Affairs for Individuals Filing for Bankruptcy Summa…" at bounding box center [355, 243] width 201 height 679
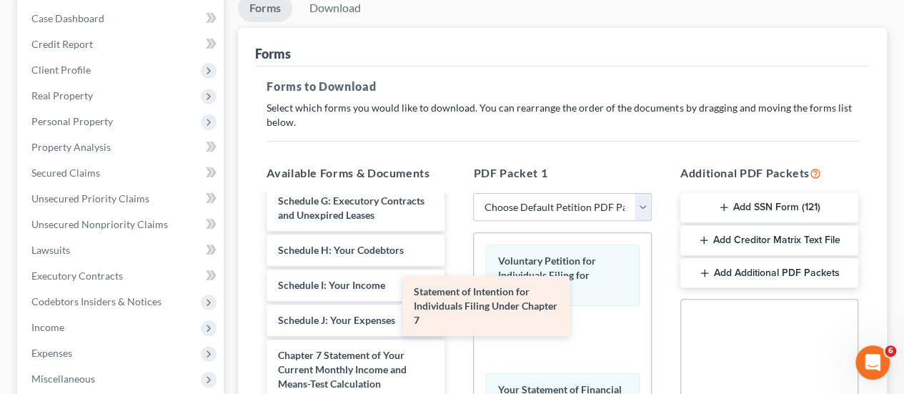
drag, startPoint x: 340, startPoint y: 304, endPoint x: 553, endPoint y: 308, distance: 212.9
click at [456, 308] on div "Statement of Intention for Individuals Filing Under Chapter 7 Summary of Your A…" at bounding box center [355, 267] width 201 height 629
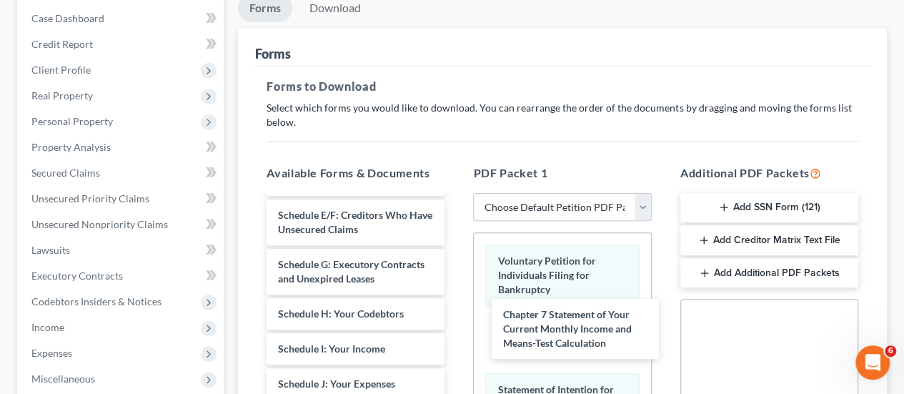
scroll to position [194, 0]
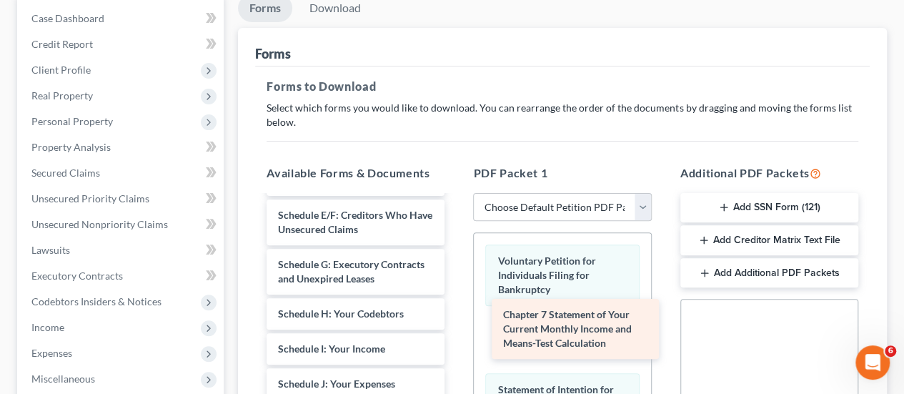
drag, startPoint x: 331, startPoint y: 362, endPoint x: 561, endPoint y: 322, distance: 233.4
click at [456, 322] on div "Chapter 7 Statement of Your Current Monthly Income and Means-Test Calculation S…" at bounding box center [355, 299] width 201 height 566
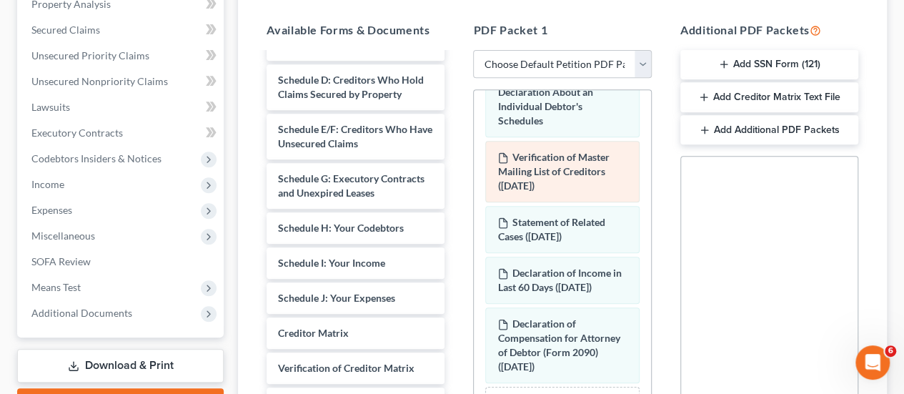
scroll to position [330, 0]
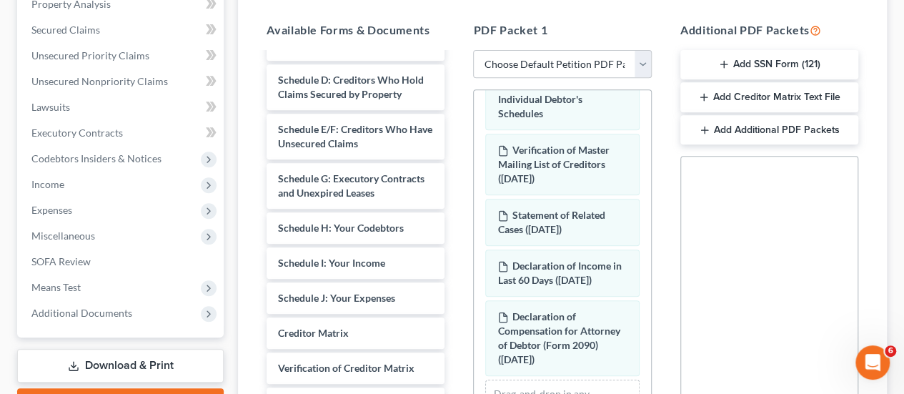
click at [818, 64] on button "Add SSN Form (121)" at bounding box center [769, 65] width 178 height 30
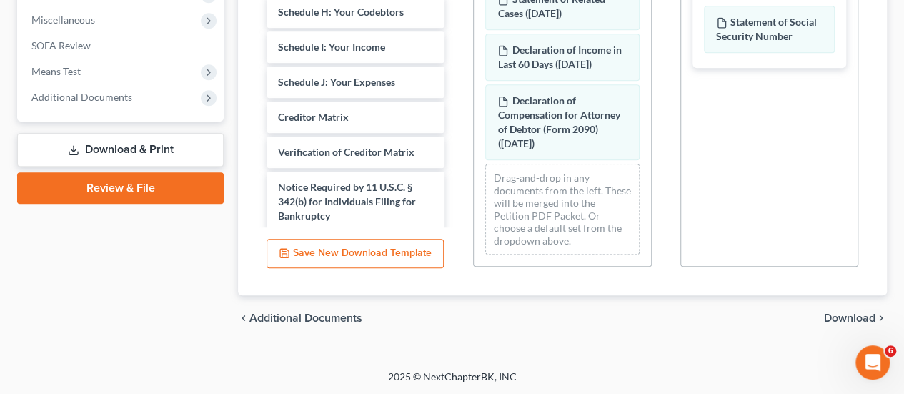
click at [831, 312] on span "Download" at bounding box center [849, 317] width 51 height 11
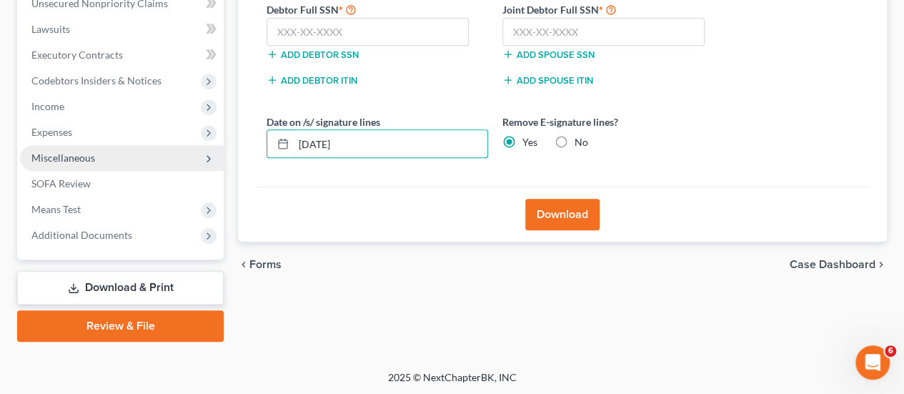
drag, startPoint x: 383, startPoint y: 138, endPoint x: 120, endPoint y: 159, distance: 263.7
click at [120, 159] on div "Petition Navigation Case Dashboard Payments Invoices Payments Payments Credit R…" at bounding box center [452, 58] width 884 height 568
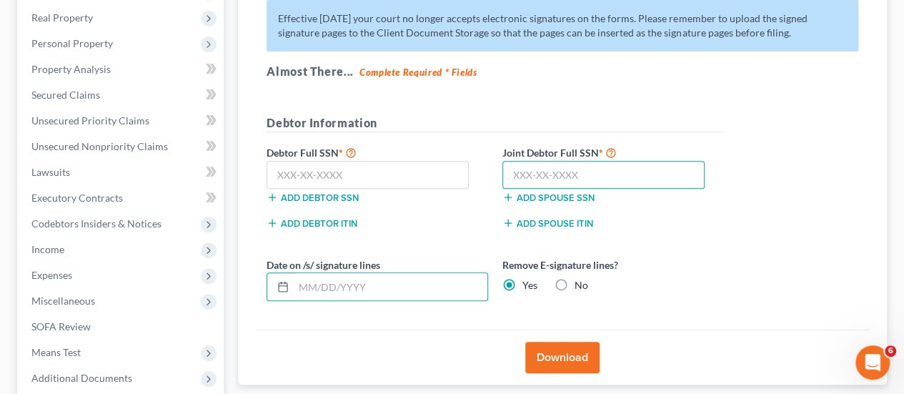
click at [524, 174] on input "text" at bounding box center [603, 175] width 202 height 29
type input "087-99-0110"
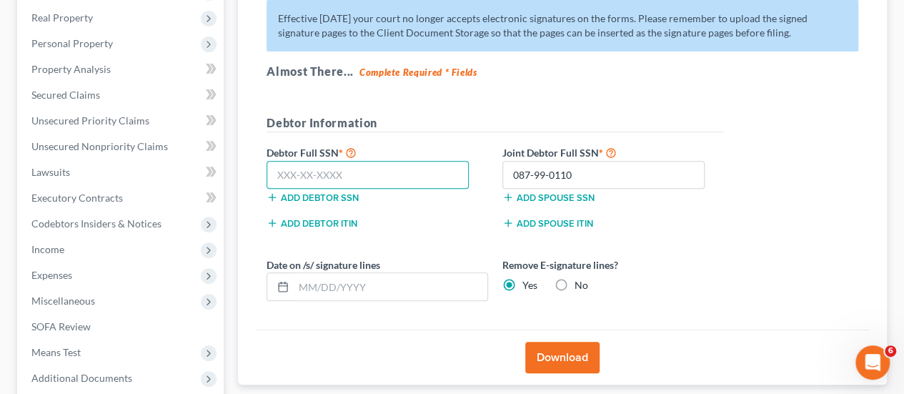
click at [368, 170] on input "text" at bounding box center [367, 175] width 202 height 29
type input "623-25-2380"
click at [796, 249] on div "Effective [DATE] your court no longer accepts electronic signatures on the form…" at bounding box center [562, 159] width 614 height 341
click at [549, 364] on button "Download" at bounding box center [562, 356] width 74 height 31
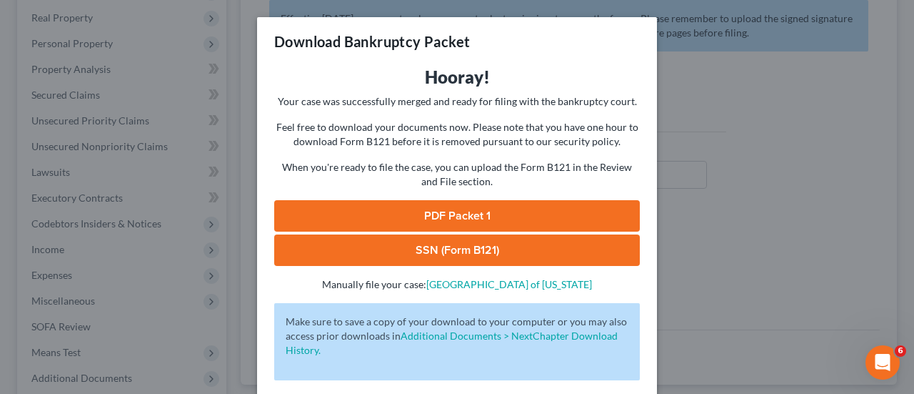
click at [477, 256] on link "SSN (Form B121)" at bounding box center [457, 249] width 366 height 31
click at [499, 209] on link "PDF Packet 1" at bounding box center [457, 215] width 366 height 31
click at [773, 212] on div "Download Bankruptcy Packet Hooray! Your case was successfully merged and ready …" at bounding box center [457, 197] width 914 height 394
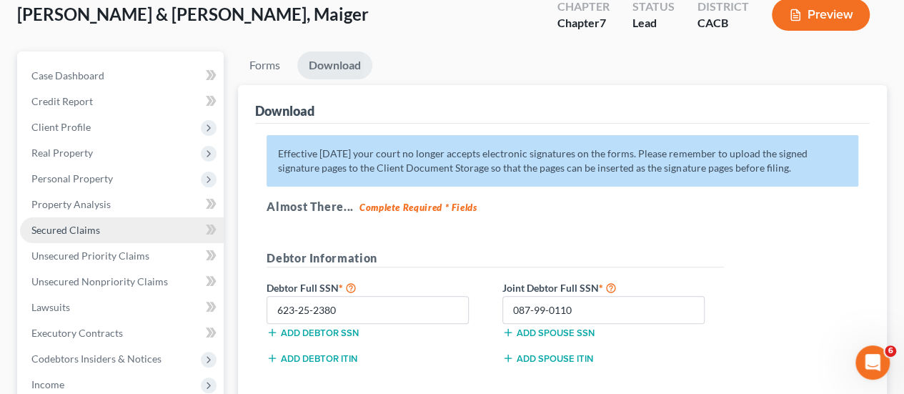
scroll to position [0, 0]
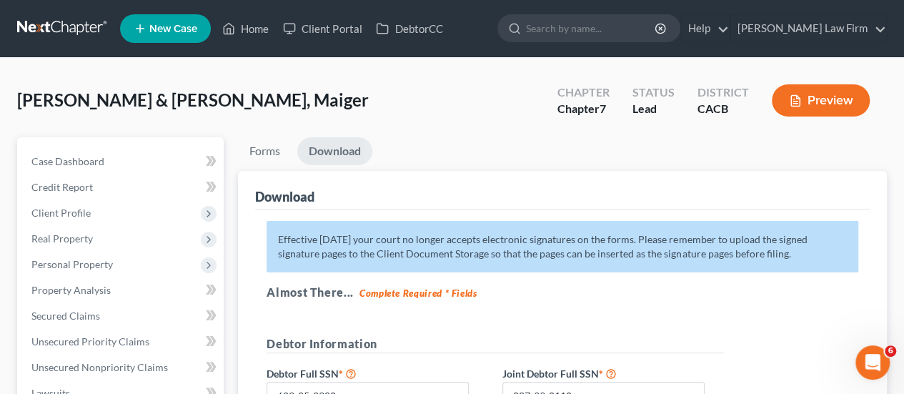
click at [59, 30] on link at bounding box center [62, 29] width 91 height 26
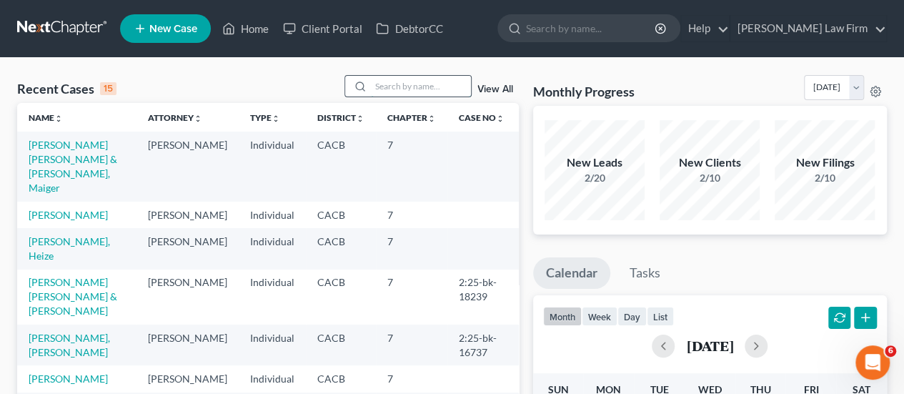
click at [421, 84] on input "search" at bounding box center [421, 86] width 100 height 21
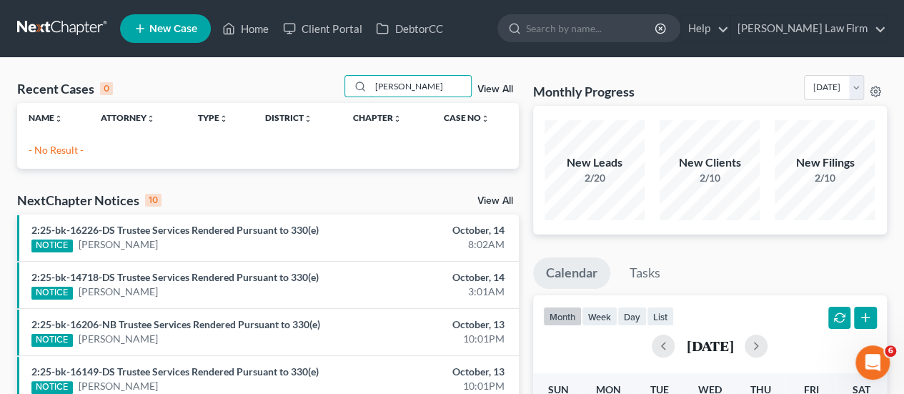
drag, startPoint x: 434, startPoint y: 91, endPoint x: 309, endPoint y: 89, distance: 125.7
click at [311, 93] on div "Recent Cases 0 martinez, g View All" at bounding box center [267, 89] width 501 height 28
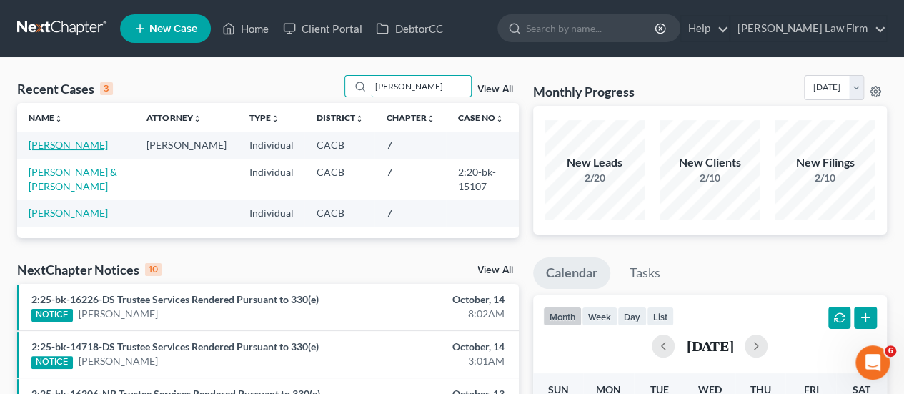
type input "Gloria"
click at [89, 146] on link "Martinez, Gloria" at bounding box center [68, 145] width 79 height 12
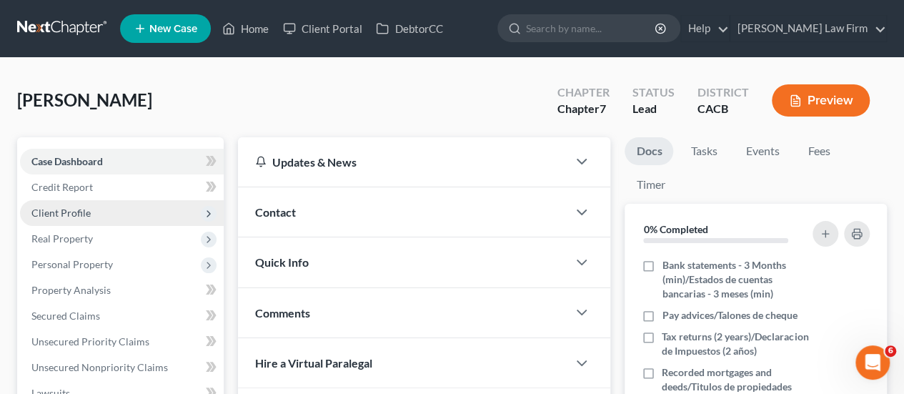
click at [90, 214] on span "Client Profile" at bounding box center [122, 213] width 204 height 26
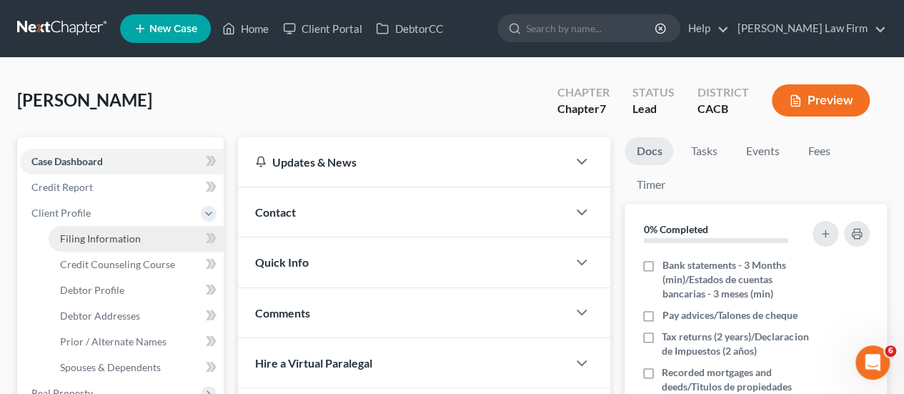
click at [134, 241] on span "Filing Information" at bounding box center [100, 238] width 81 height 12
select select "1"
select select "0"
select select "4"
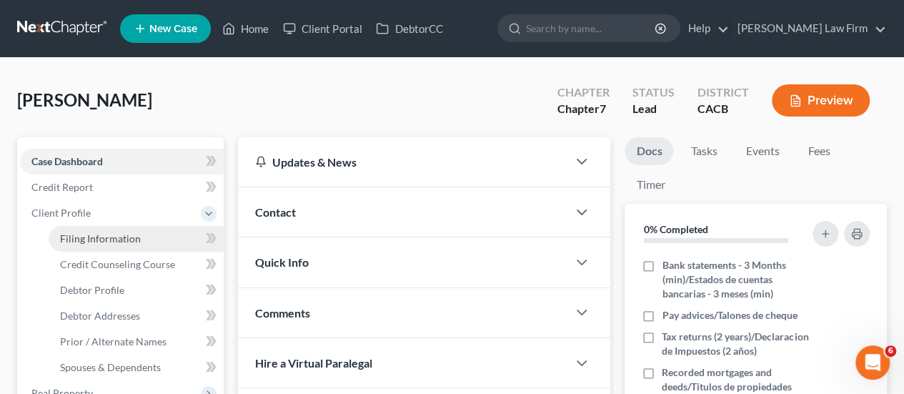
select select "1"
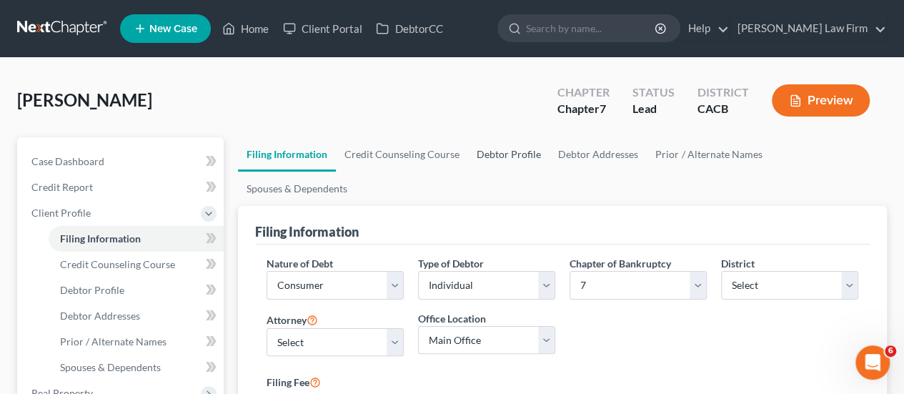
click at [516, 154] on link "Debtor Profile" at bounding box center [508, 154] width 81 height 34
select select "1"
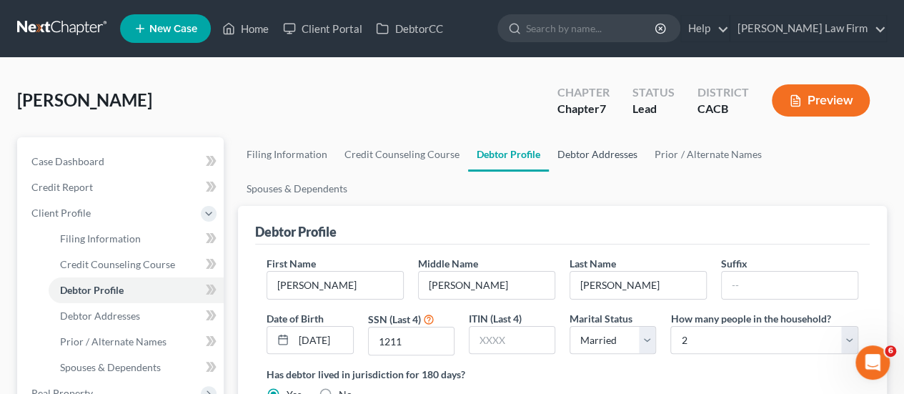
click at [582, 153] on link "Debtor Addresses" at bounding box center [597, 154] width 97 height 34
